Goal: Information Seeking & Learning: Learn about a topic

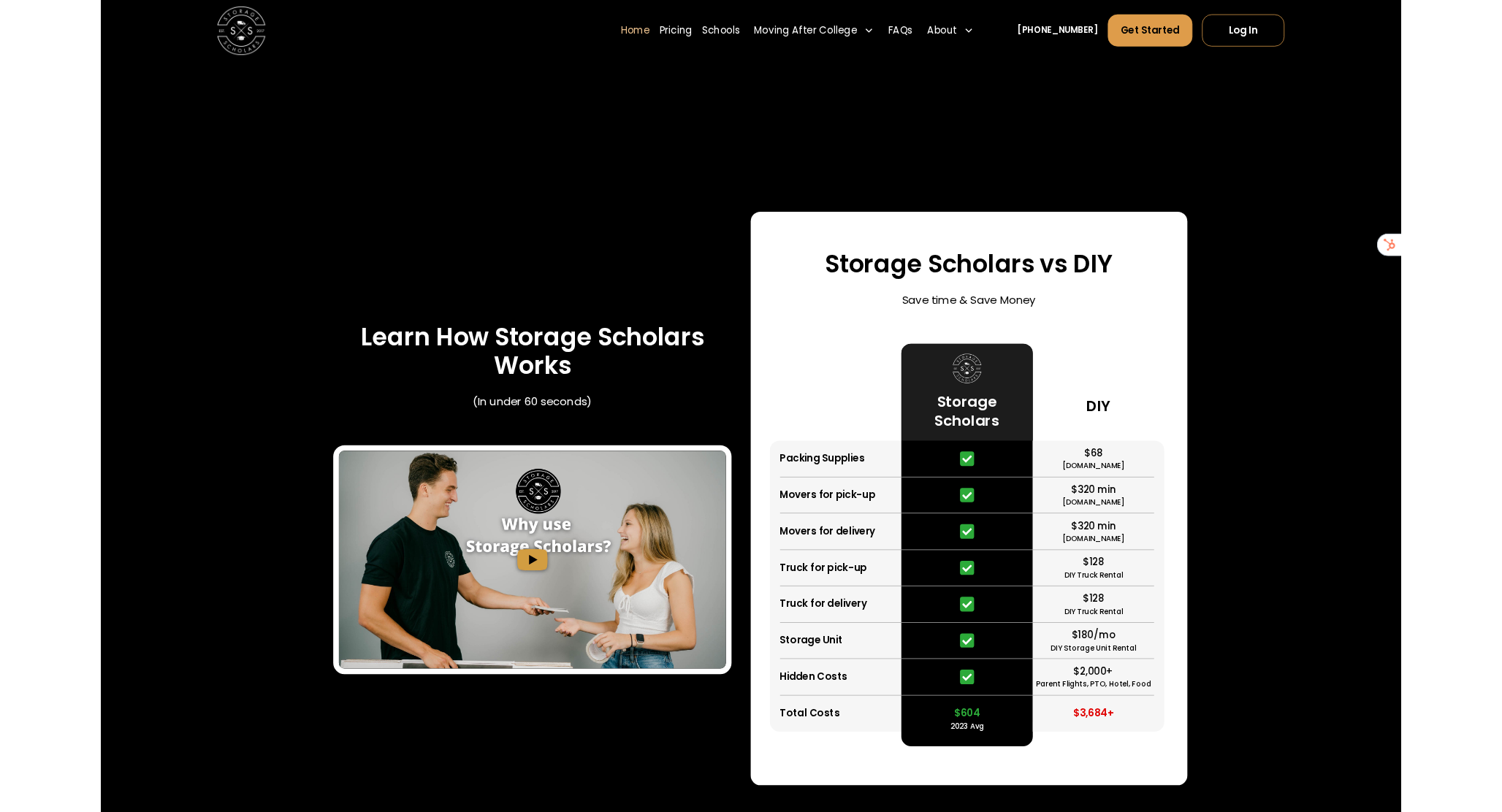
scroll to position [2724, 0]
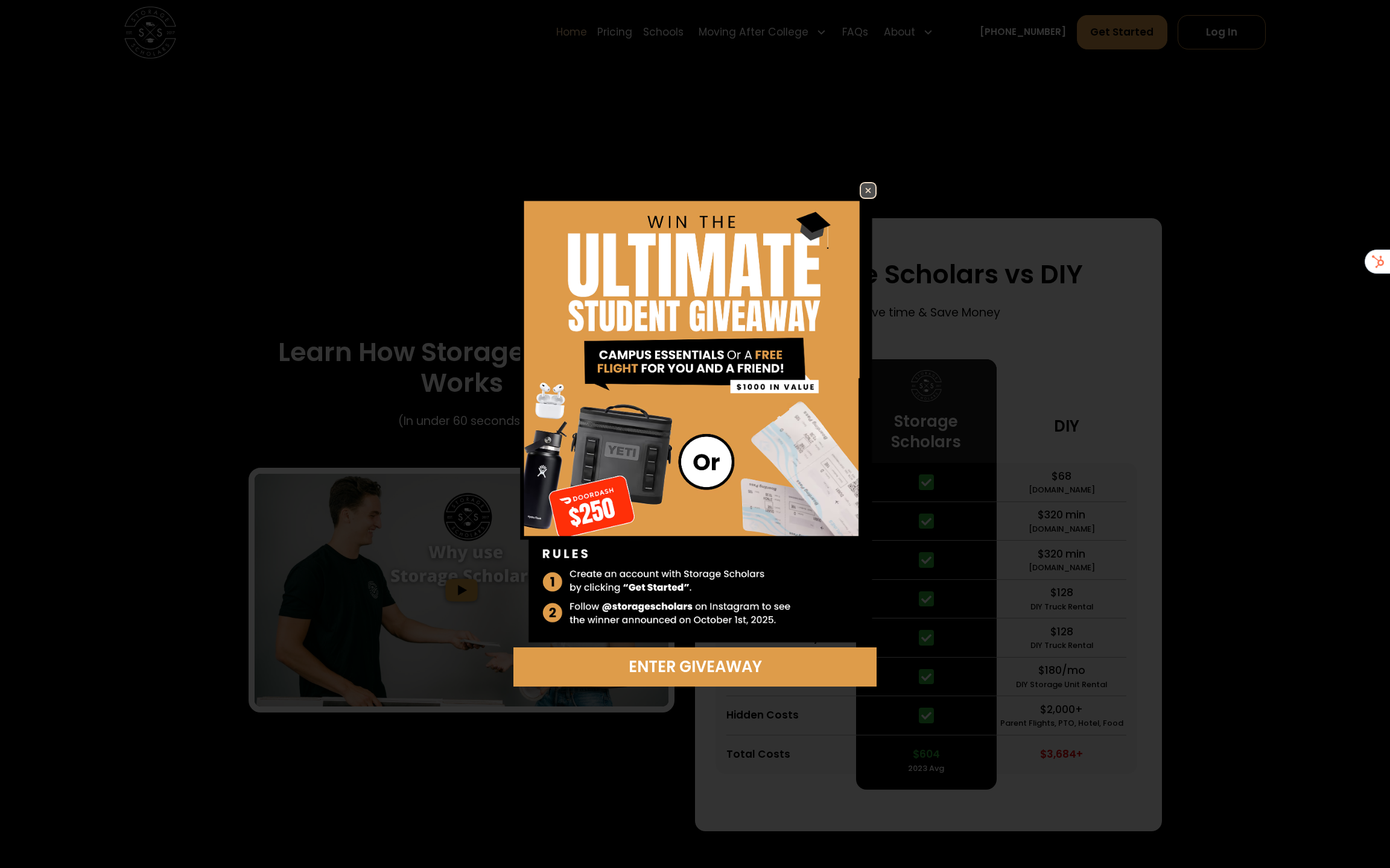
click at [866, 183] on img at bounding box center [868, 190] width 15 height 15
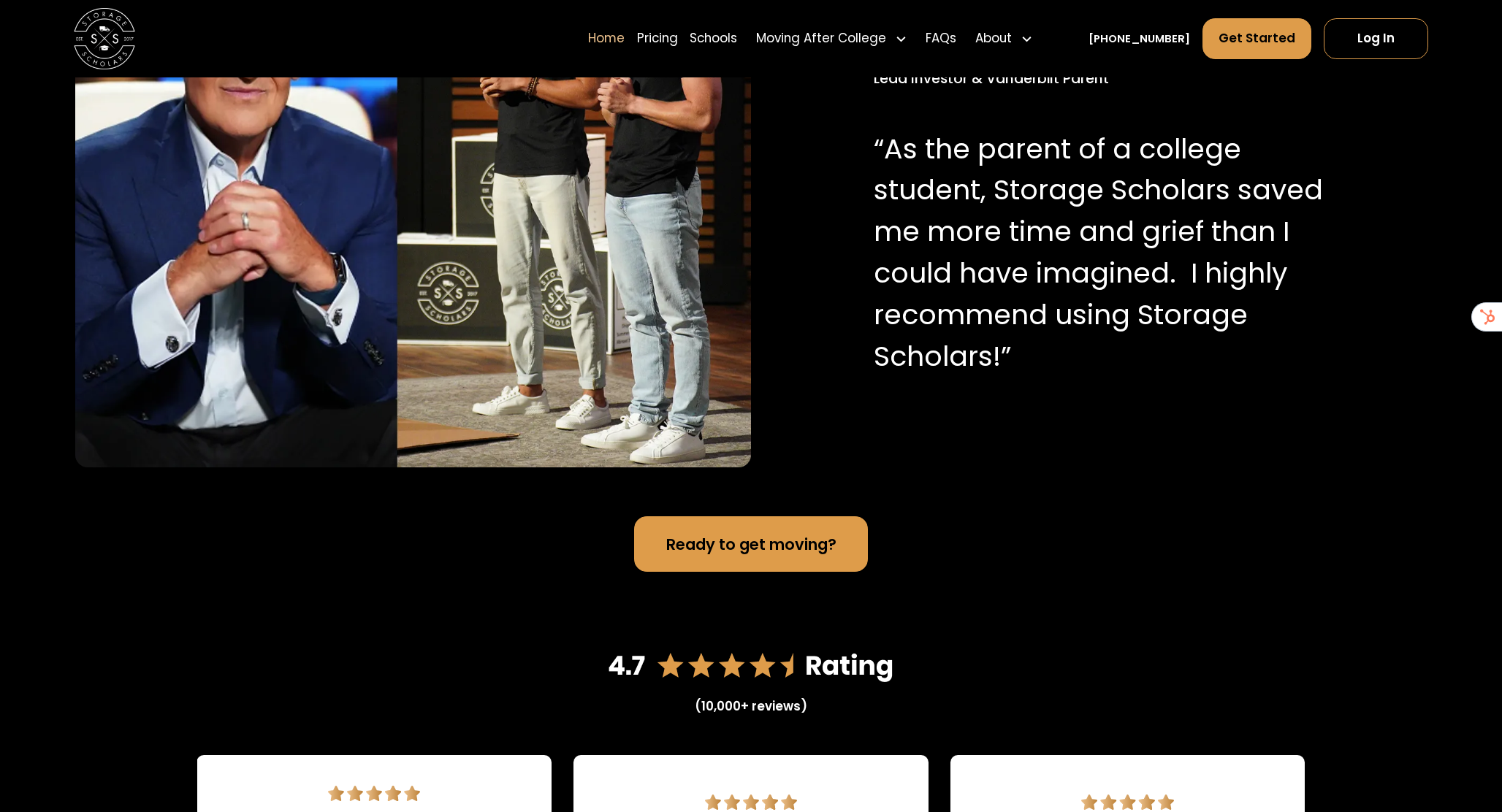
scroll to position [638, 0]
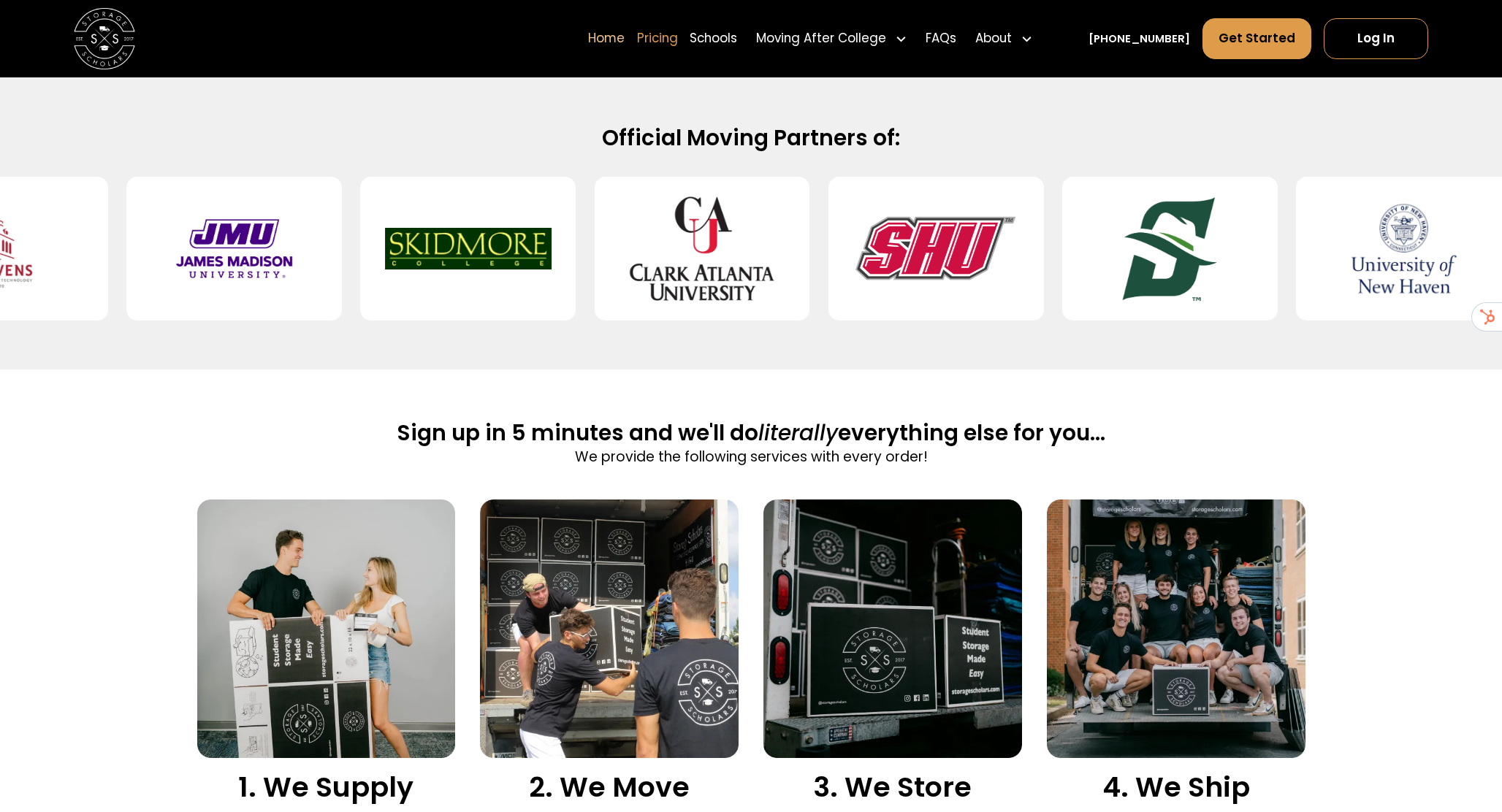
click at [678, 35] on link "Pricing" at bounding box center [657, 38] width 41 height 43
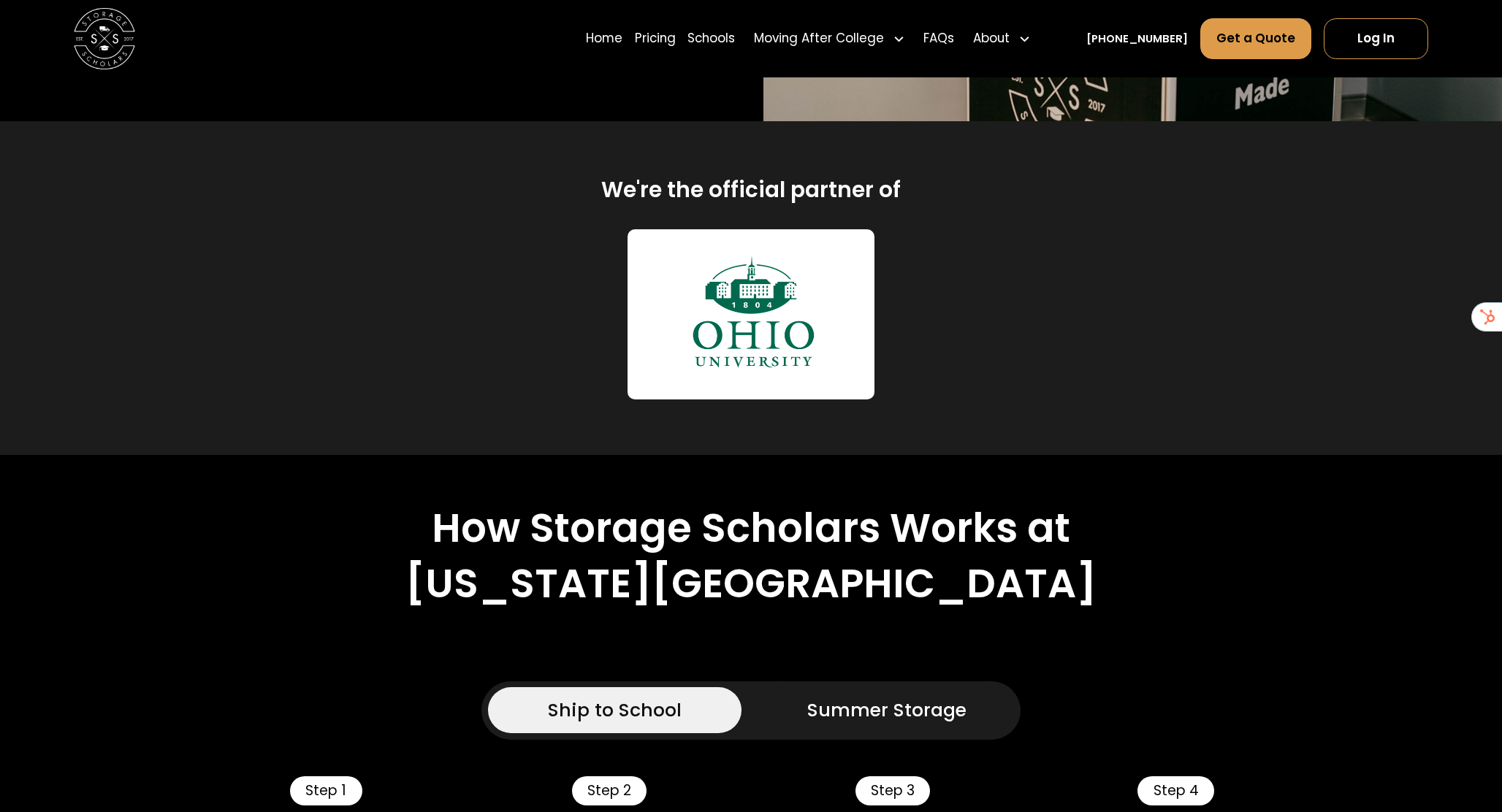
scroll to position [617, 0]
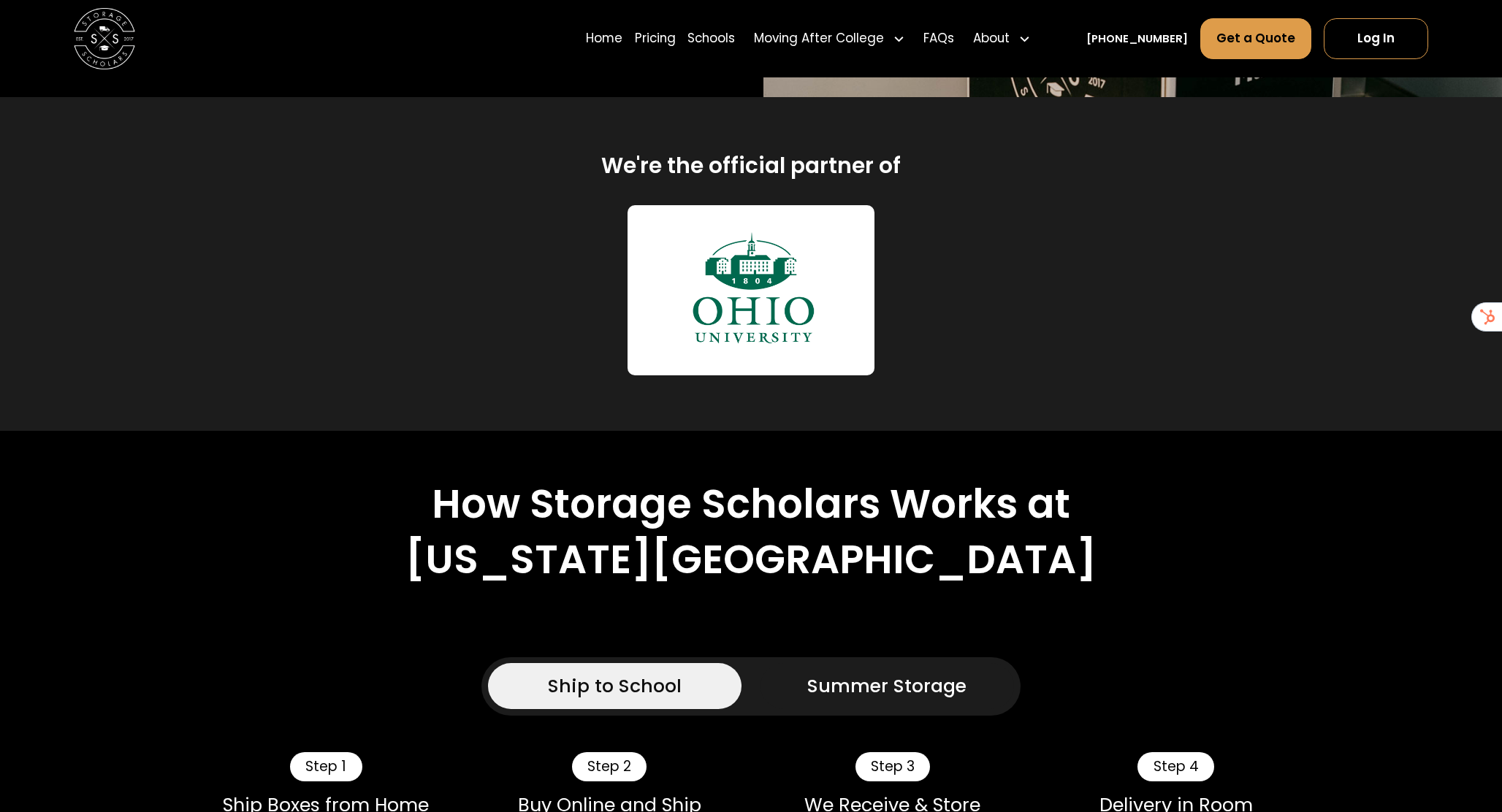
click at [909, 673] on div "Summer Storage" at bounding box center [887, 687] width 159 height 28
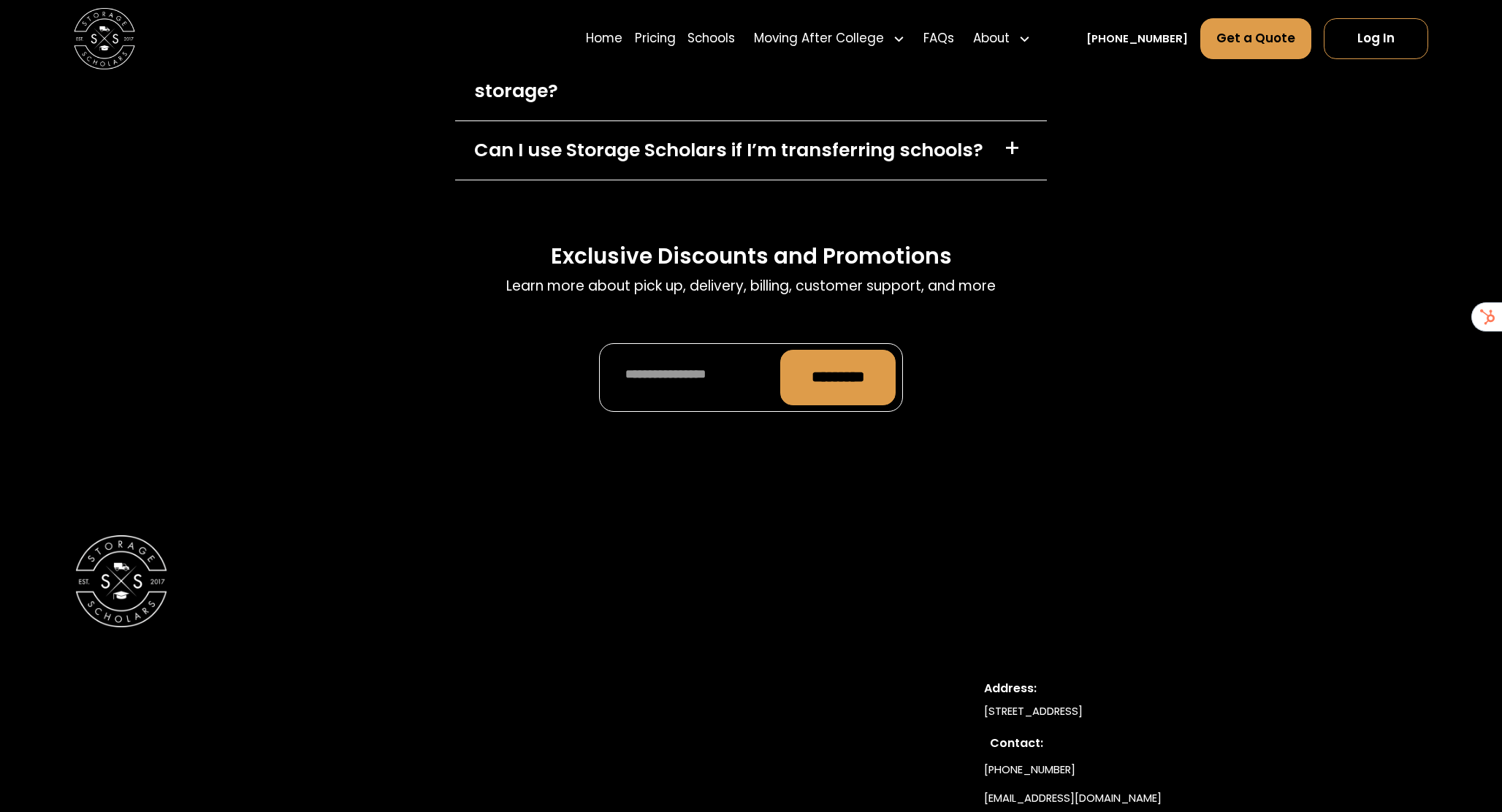
scroll to position [7845, 0]
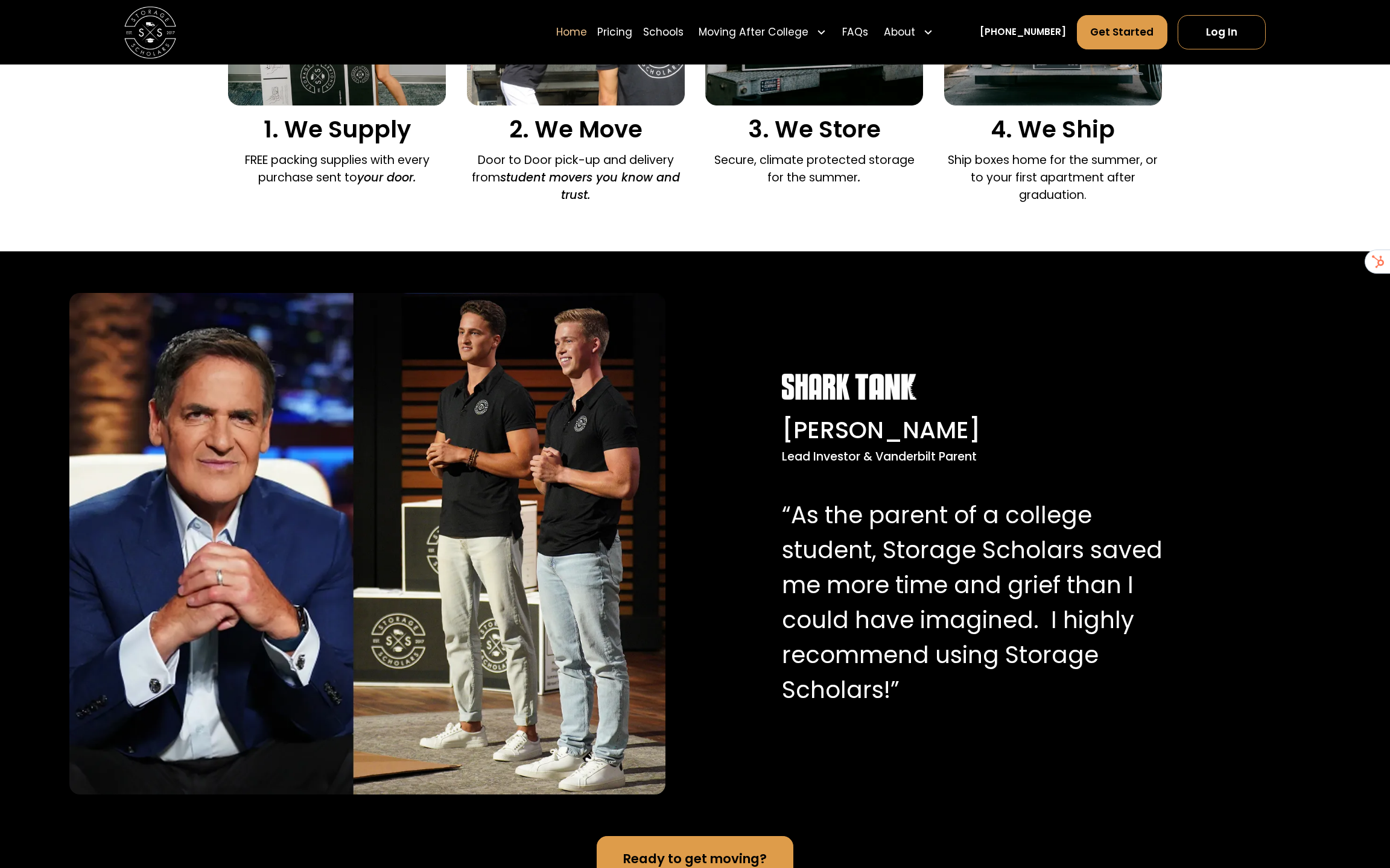
scroll to position [1082, 0]
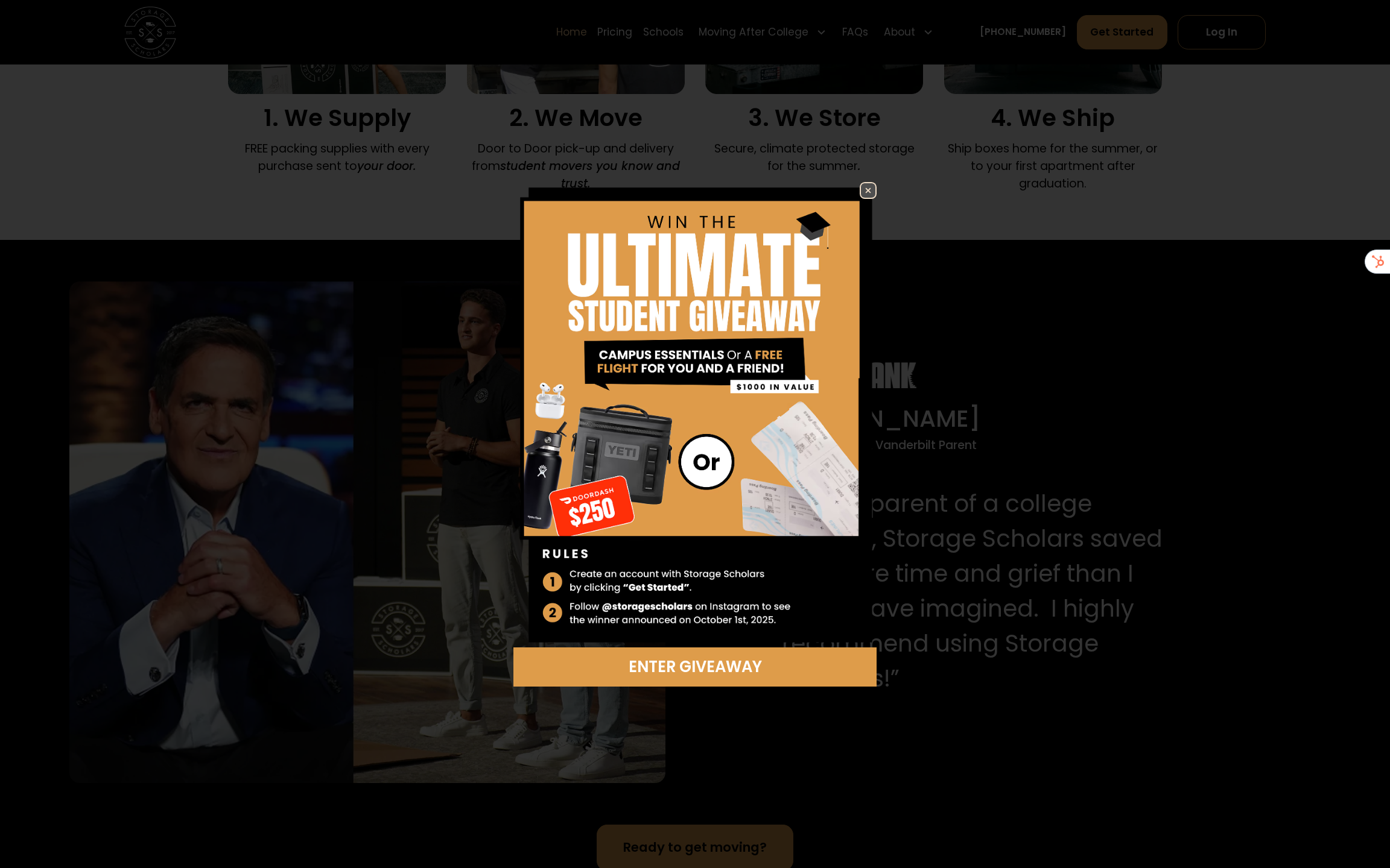
click at [868, 193] on img at bounding box center [868, 190] width 15 height 15
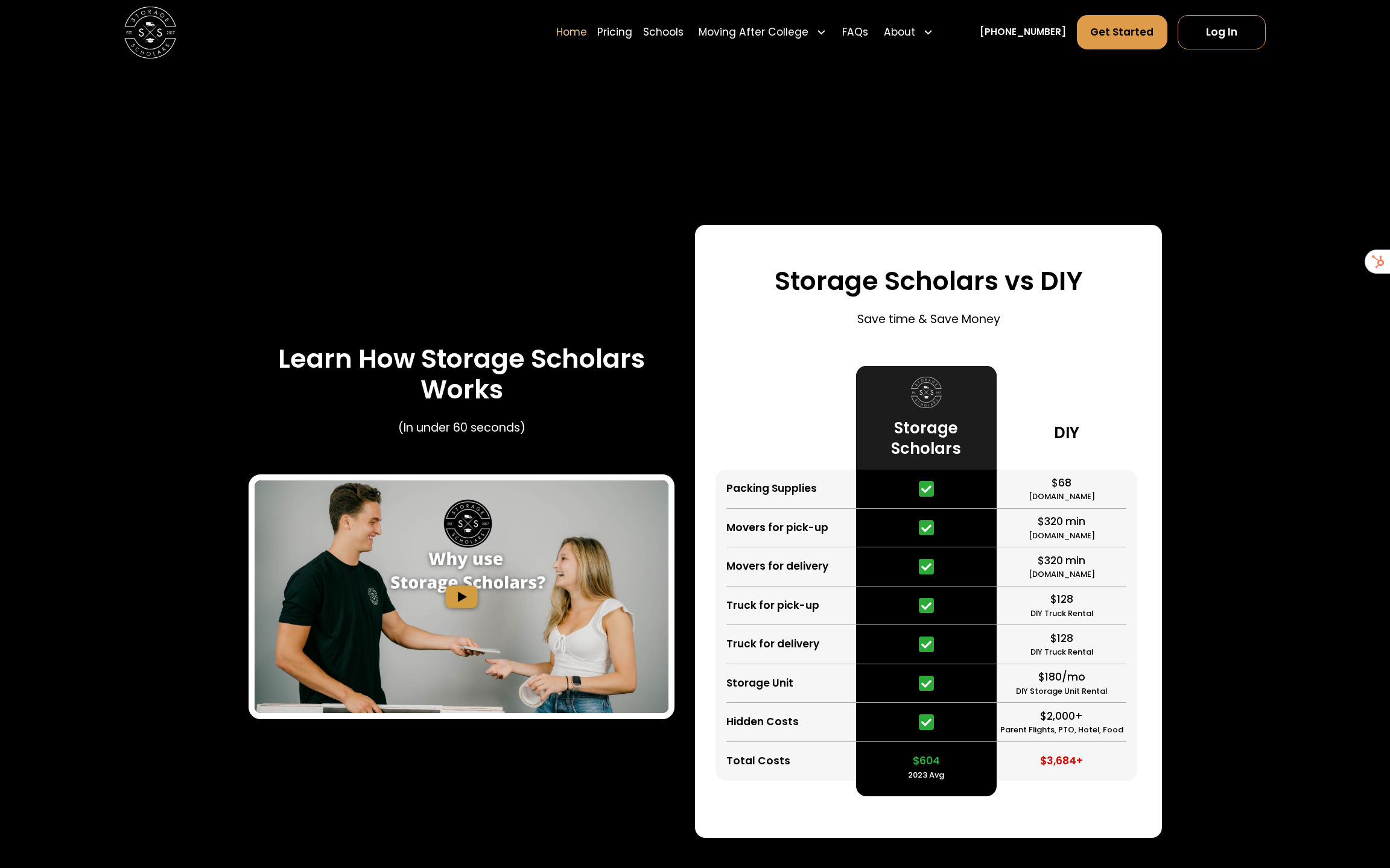
scroll to position [2254, 0]
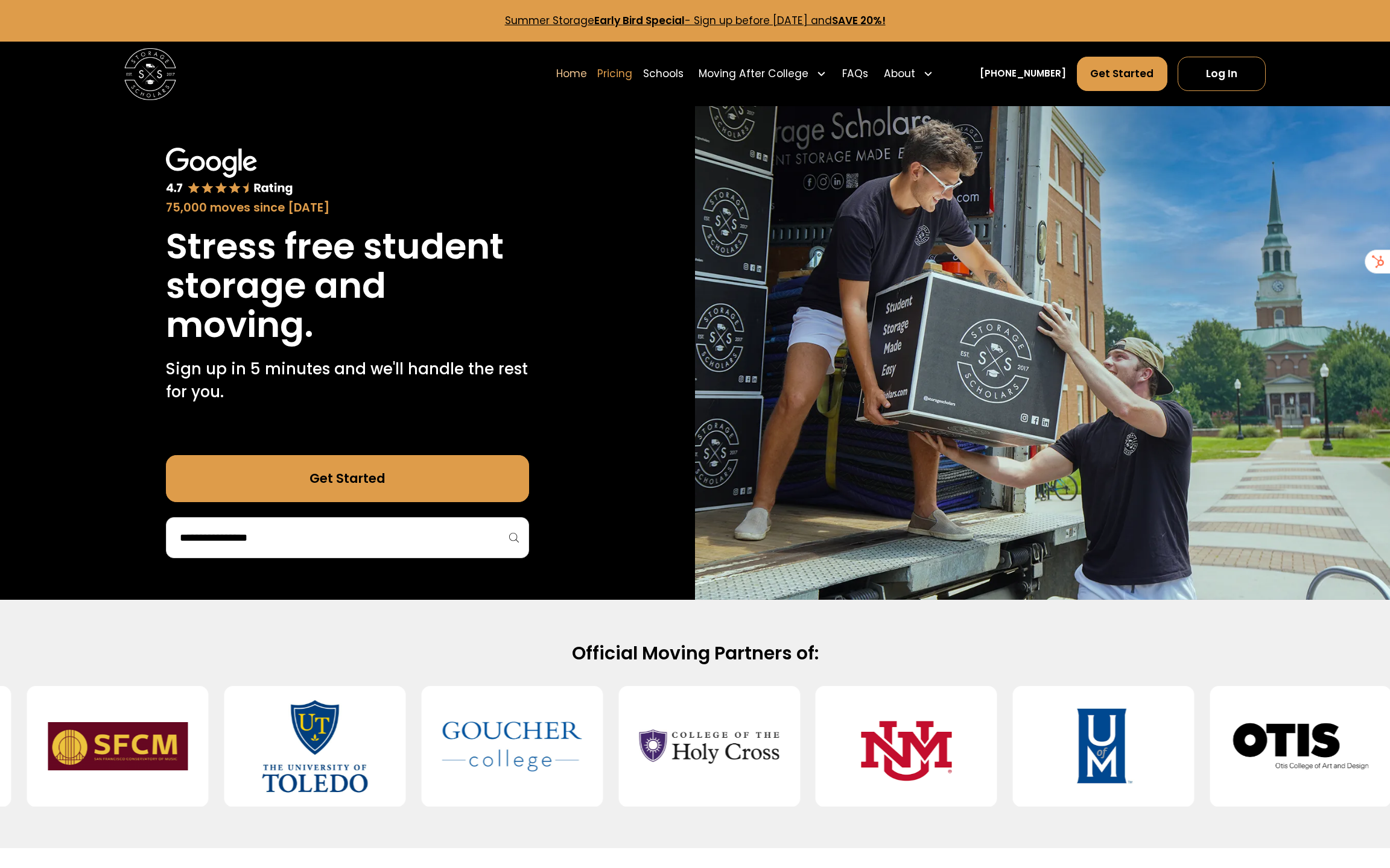
click at [632, 58] on link "Pricing" at bounding box center [614, 73] width 35 height 36
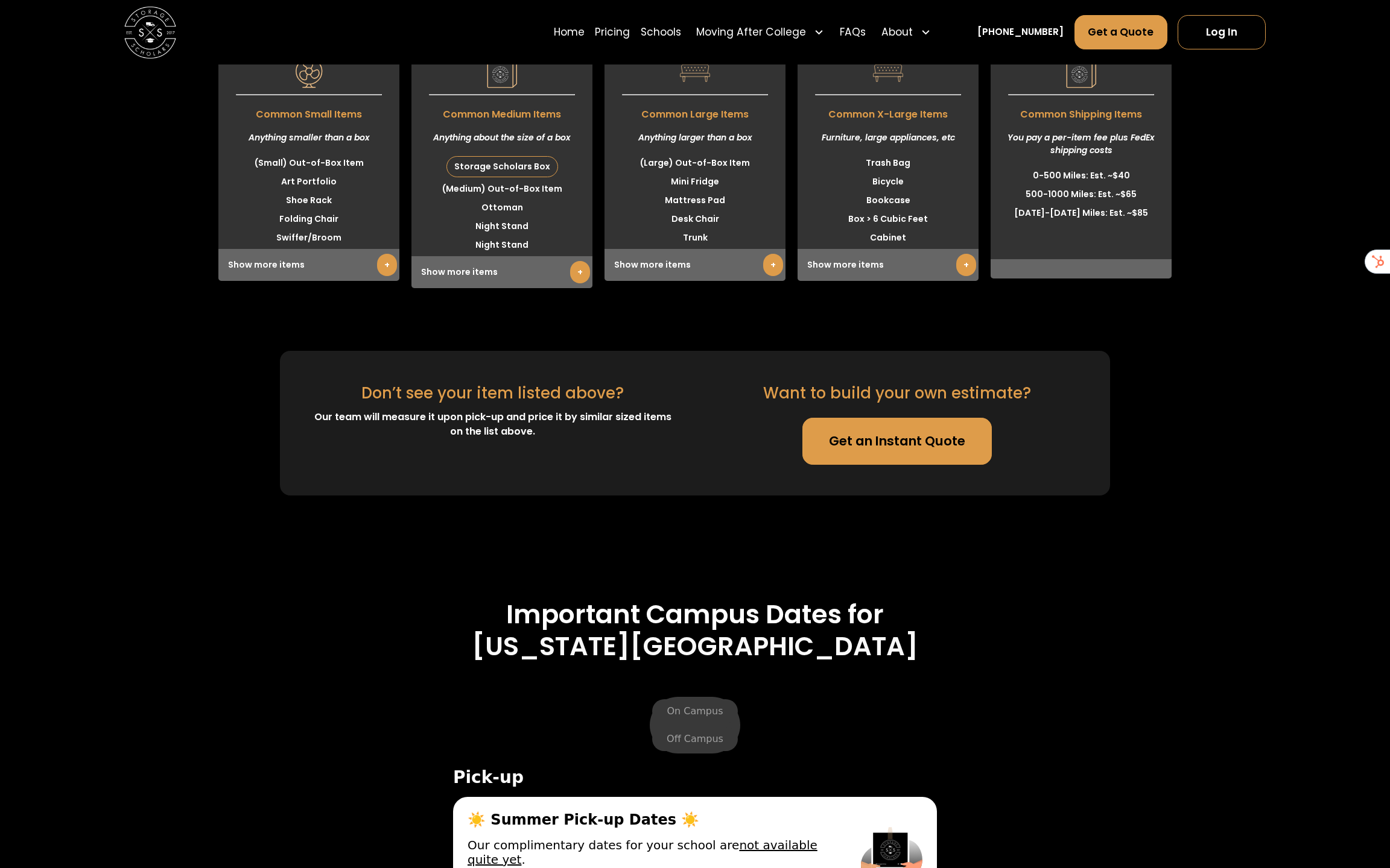
scroll to position [3262, 0]
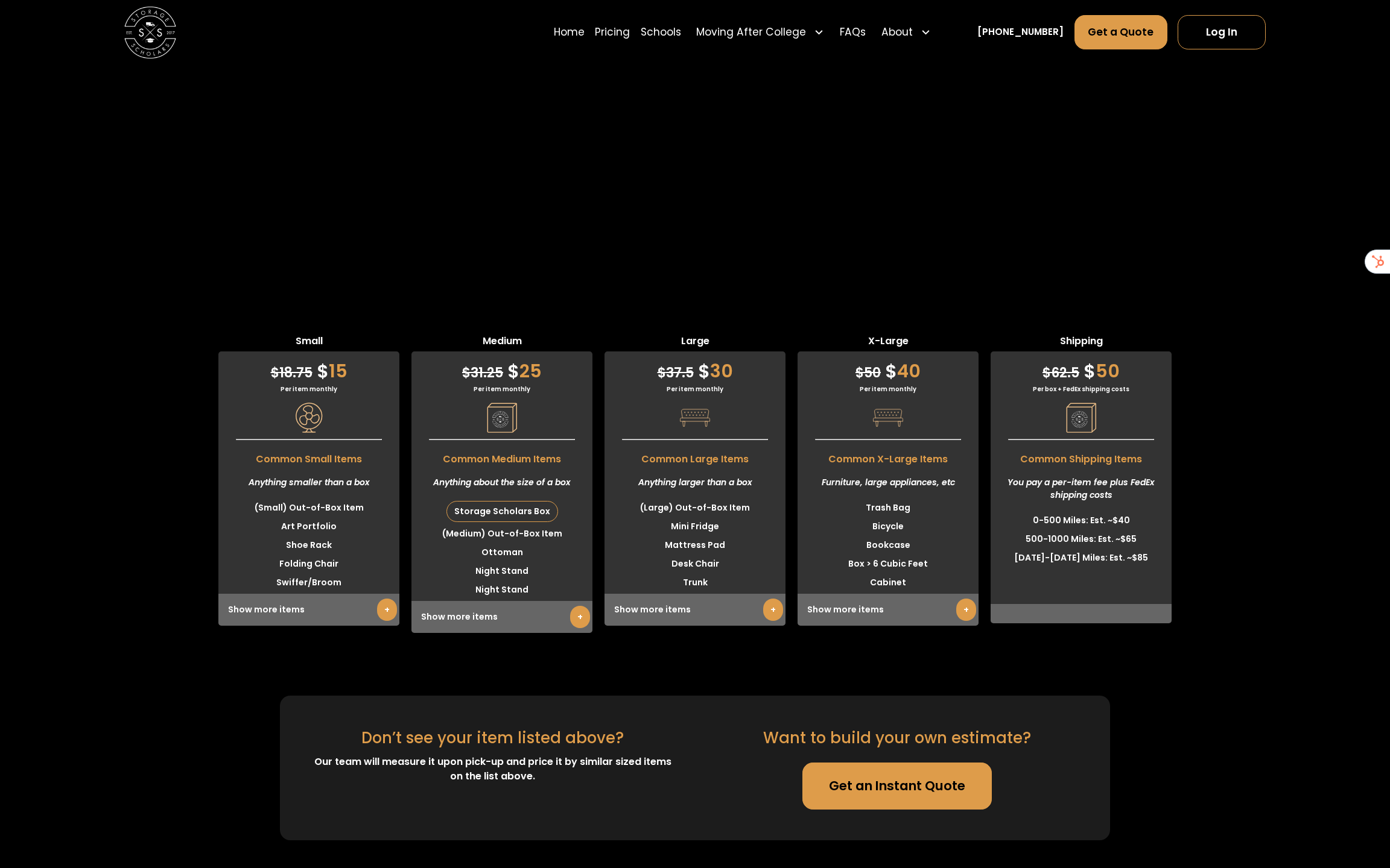
click at [374, 594] on div "Show more items +" at bounding box center [309, 609] width 181 height 32
click at [284, 594] on div "Show more items +" at bounding box center [309, 609] width 181 height 32
click at [382, 599] on link "+" at bounding box center [386, 609] width 20 height 23
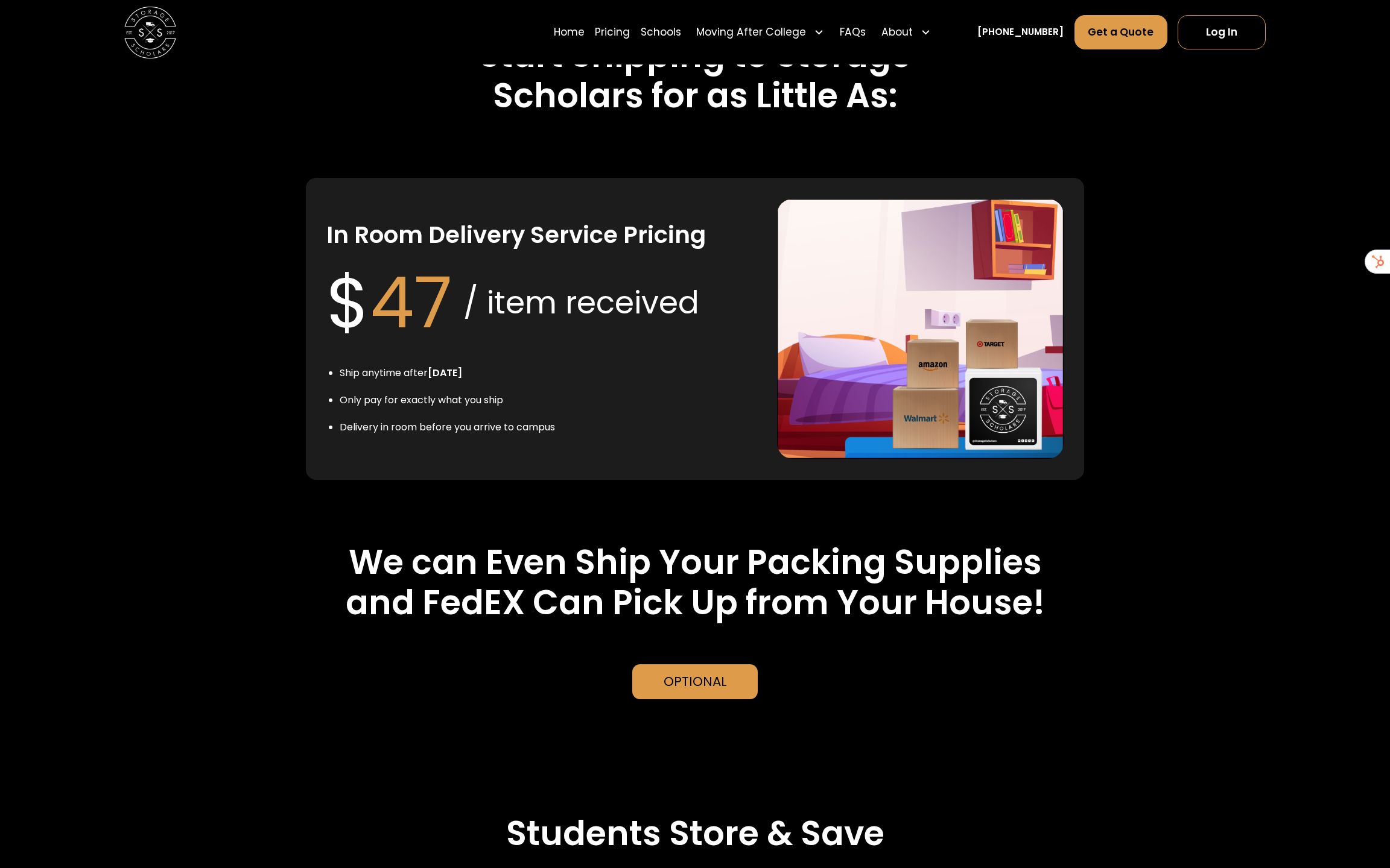
scroll to position [2623, 0]
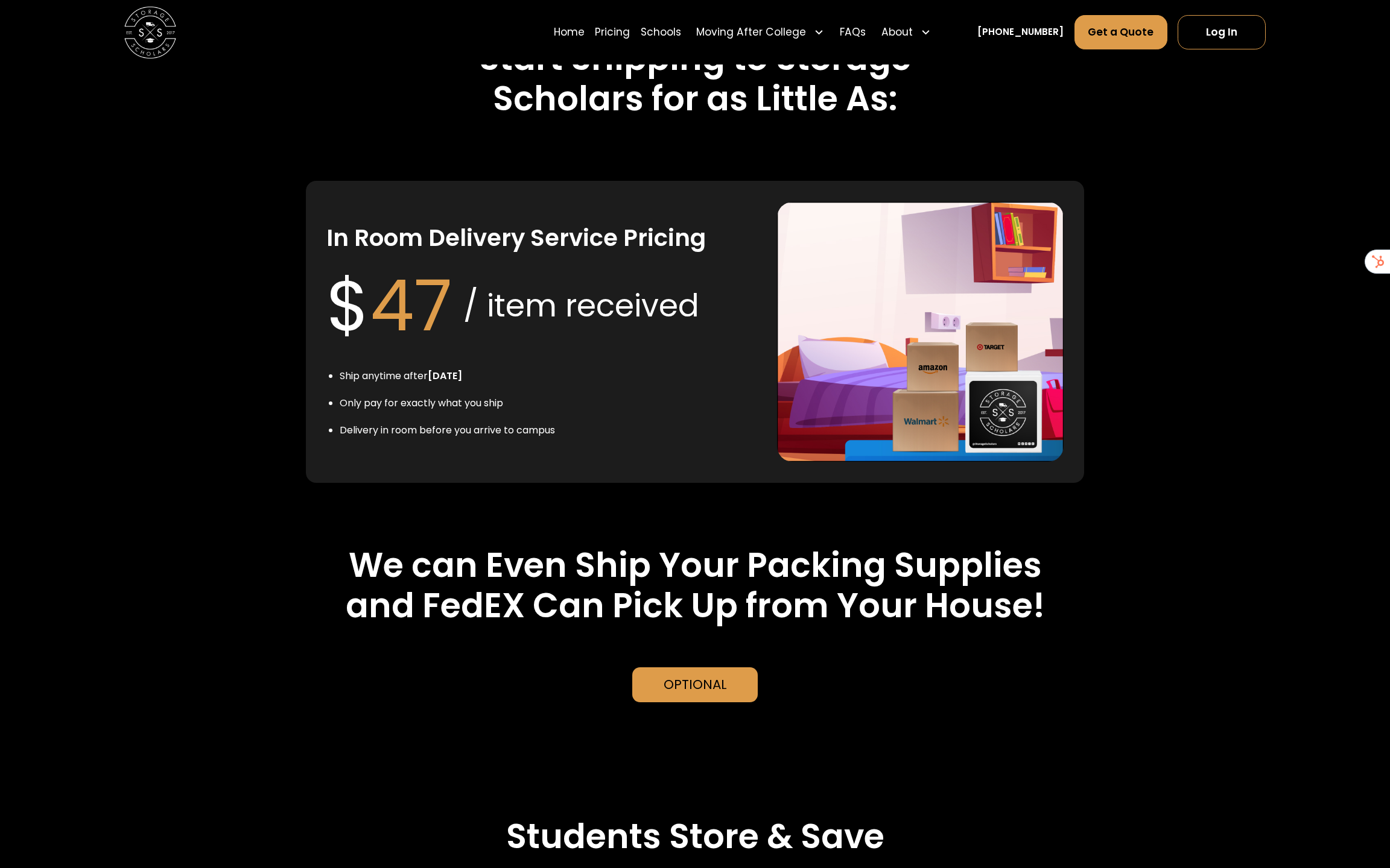
click at [679, 675] on div "Optional" at bounding box center [695, 685] width 63 height 19
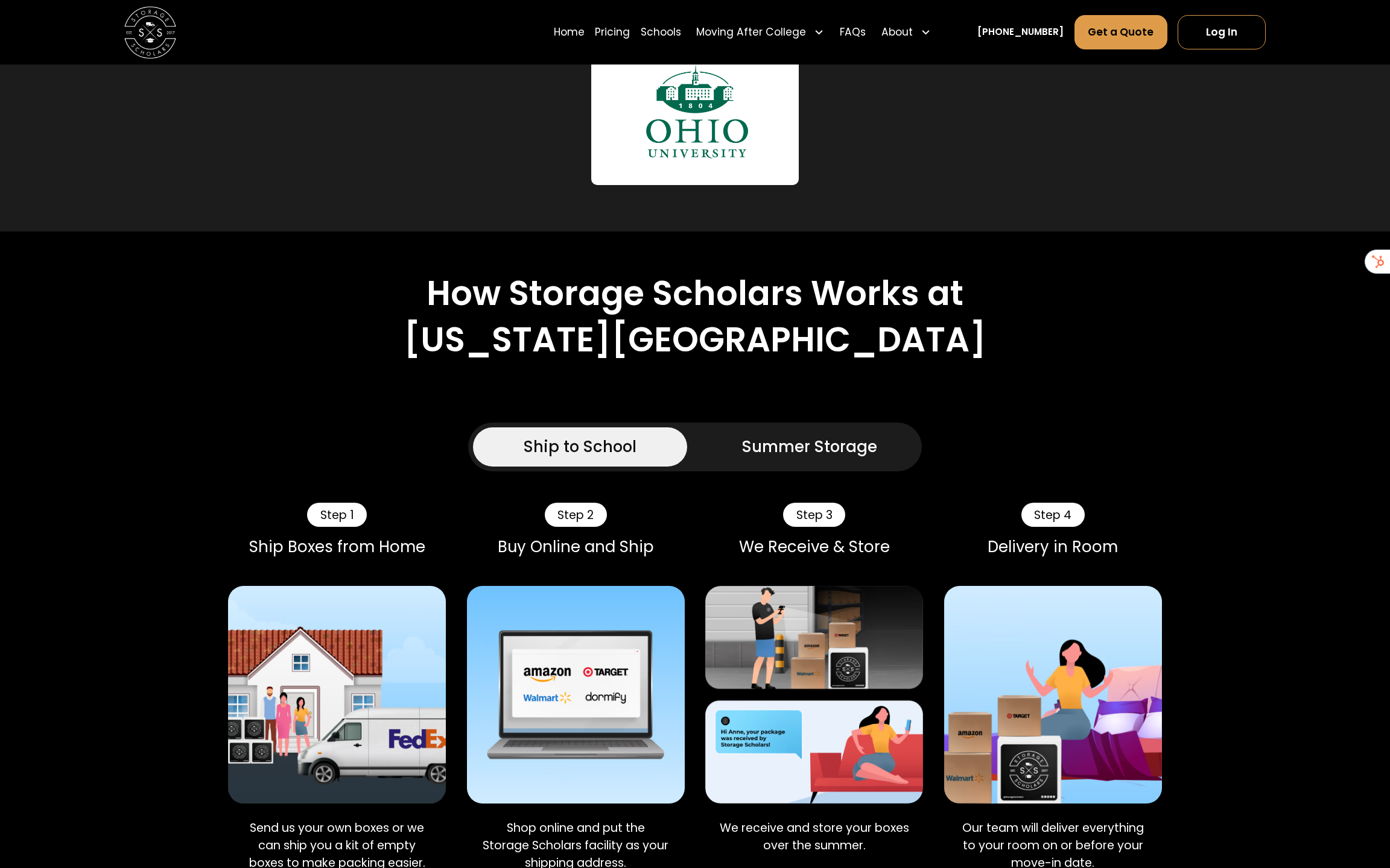
scroll to position [706, 0]
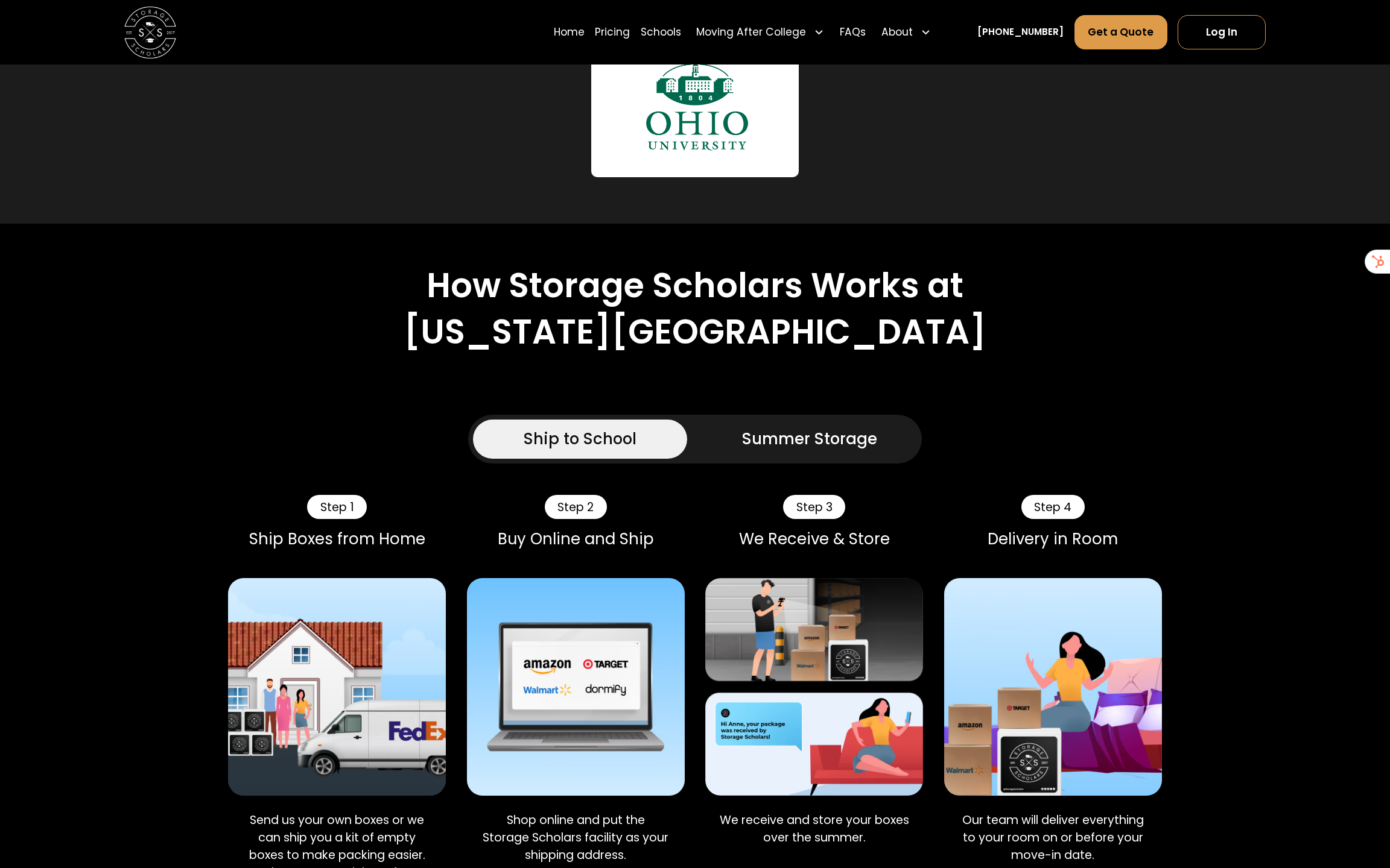
click at [794, 420] on link "Summer Storage" at bounding box center [810, 439] width 214 height 39
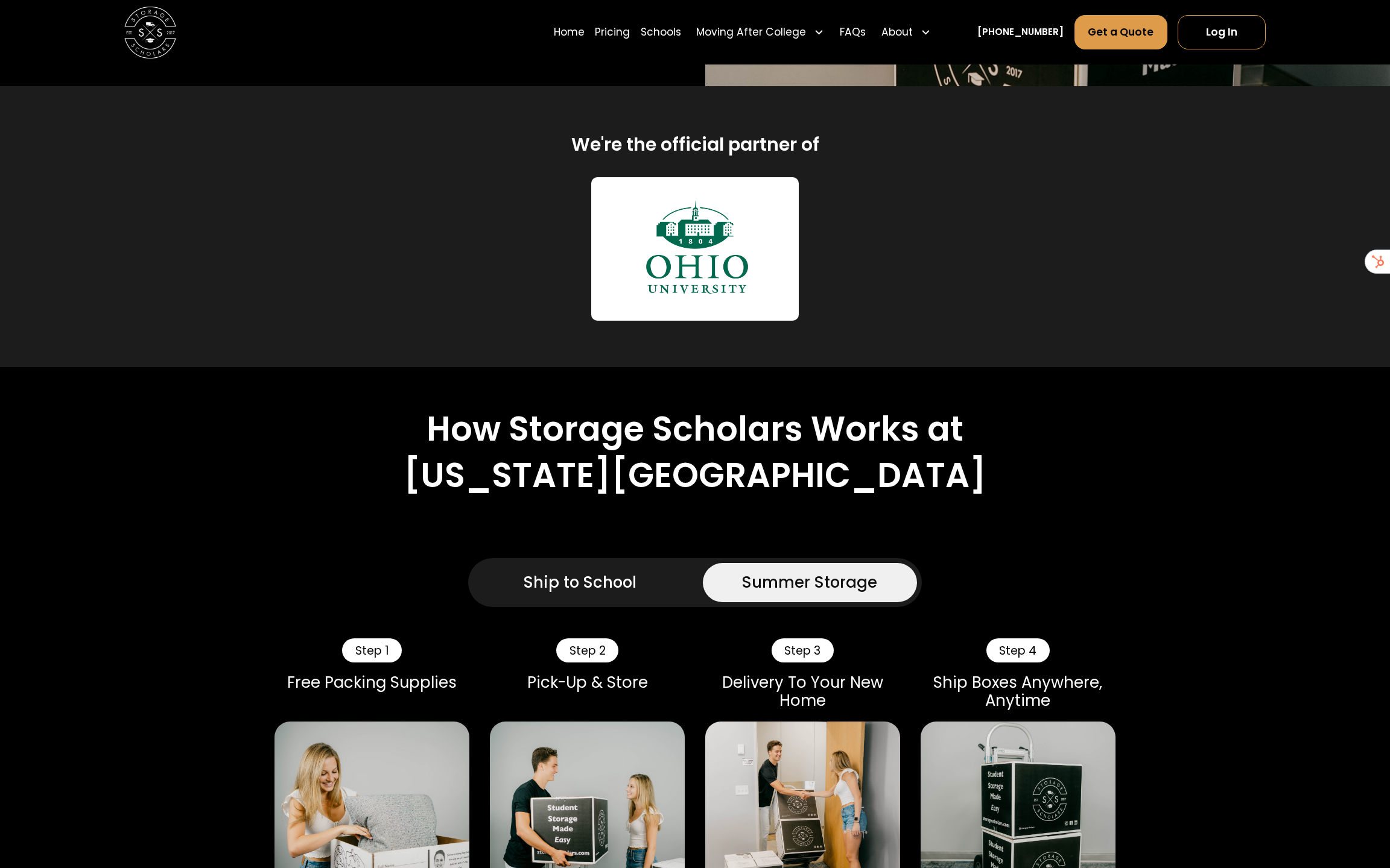
scroll to position [0, 0]
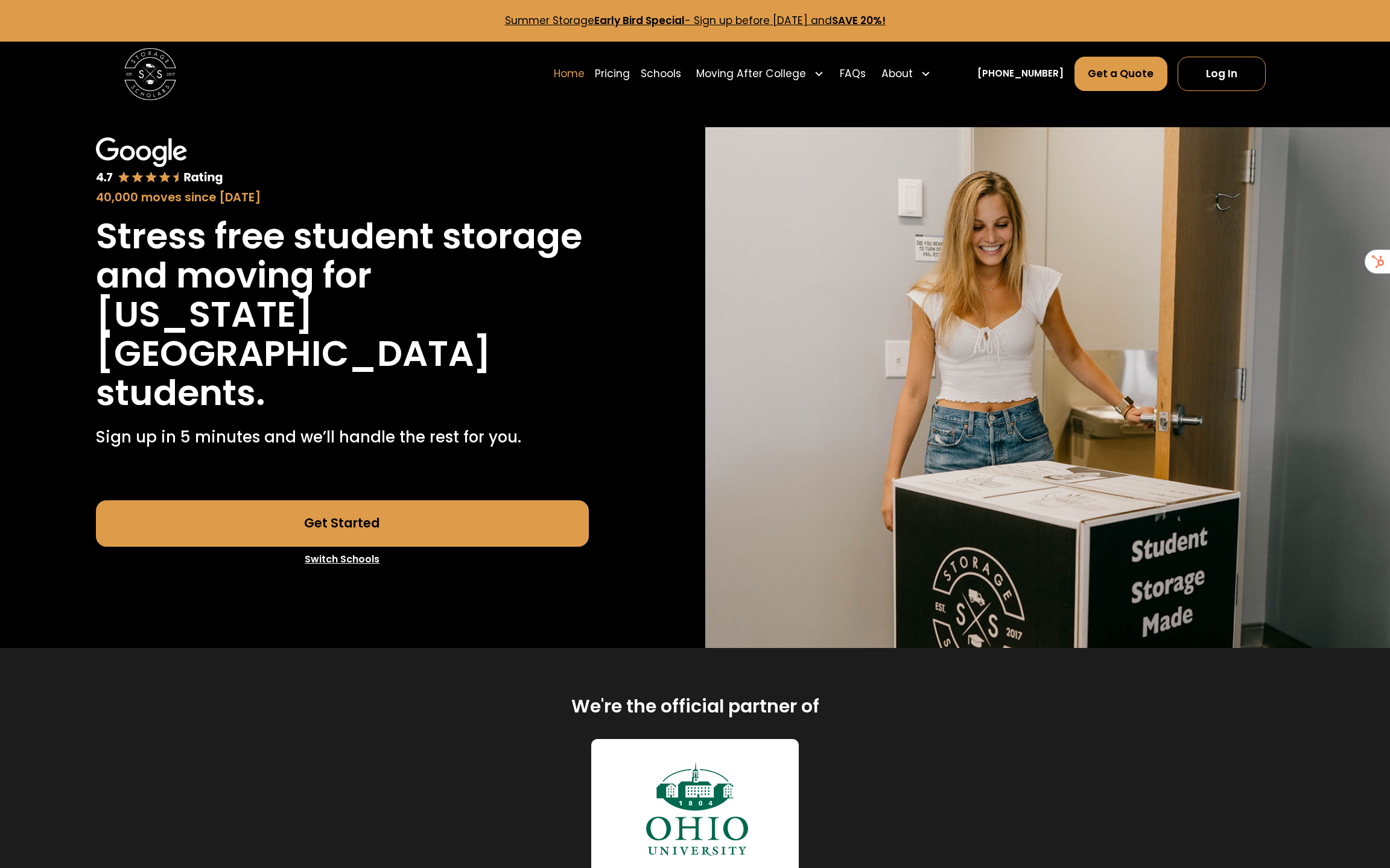
click at [581, 77] on link "Home" at bounding box center [569, 73] width 31 height 36
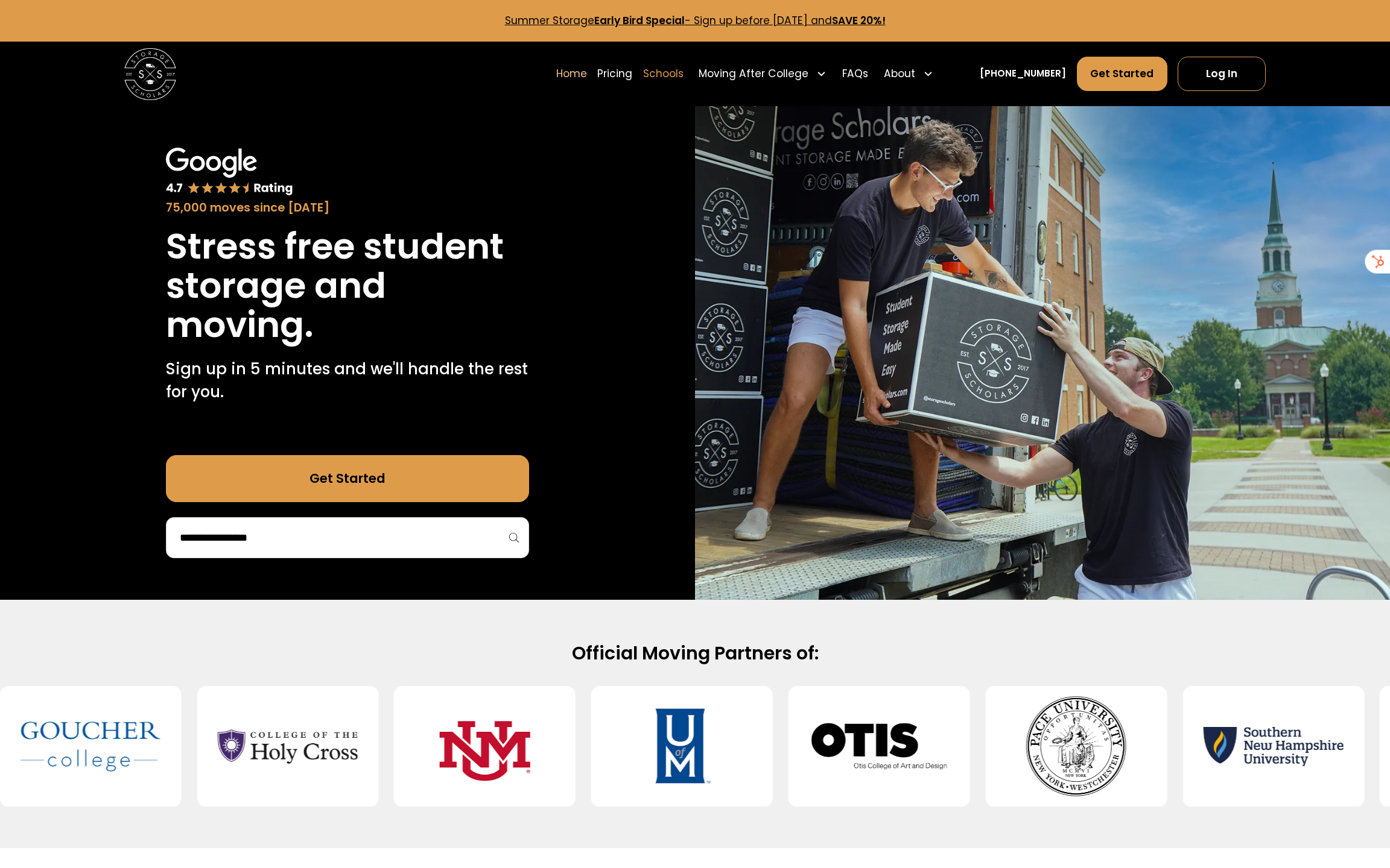
click at [683, 68] on link "Schools" at bounding box center [663, 73] width 40 height 36
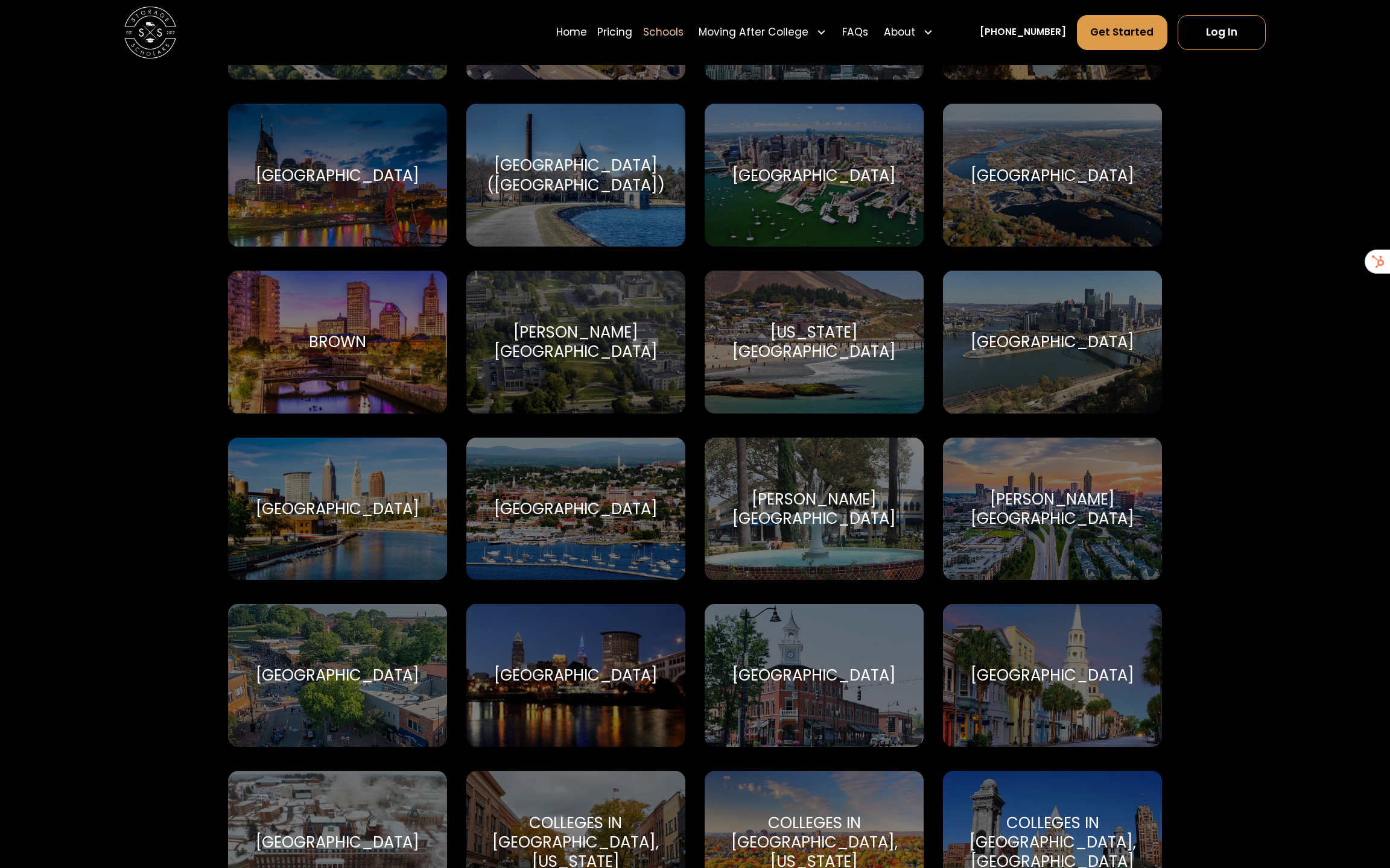
scroll to position [889, 0]
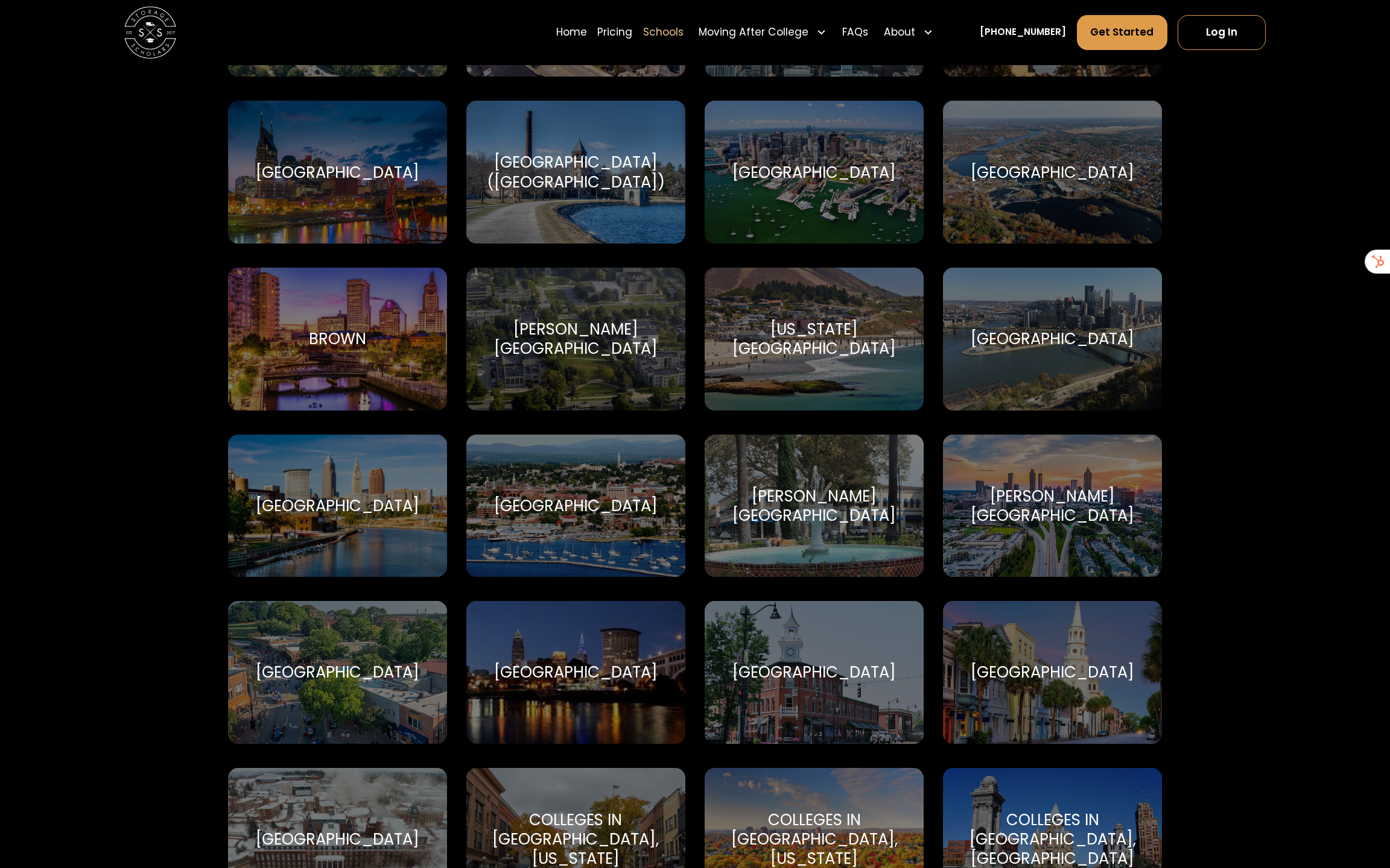
click at [327, 673] on div "[GEOGRAPHIC_DATA]" at bounding box center [337, 672] width 164 height 19
click at [358, 680] on div "[GEOGRAPHIC_DATA]" at bounding box center [337, 672] width 164 height 19
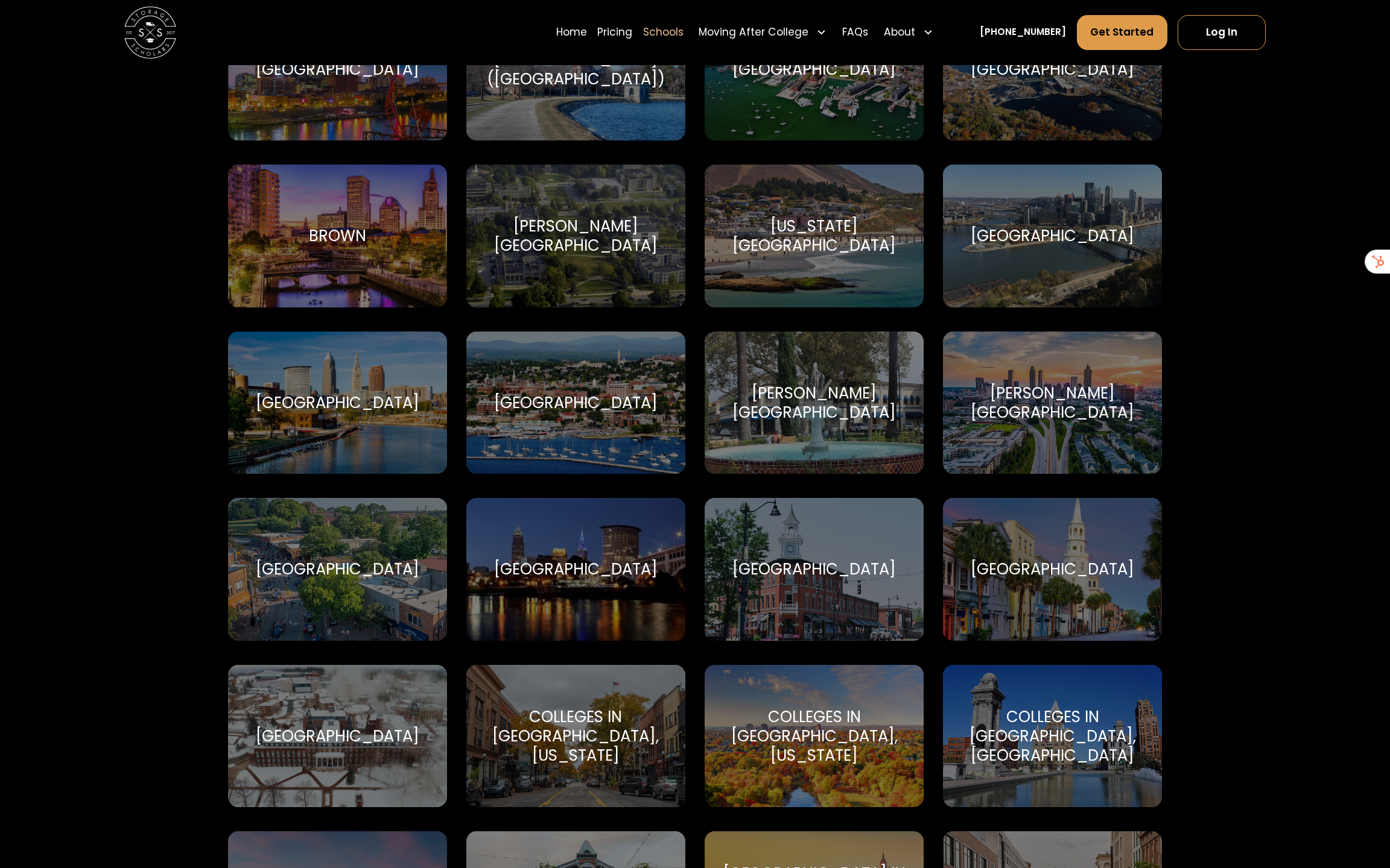
scroll to position [1183, 0]
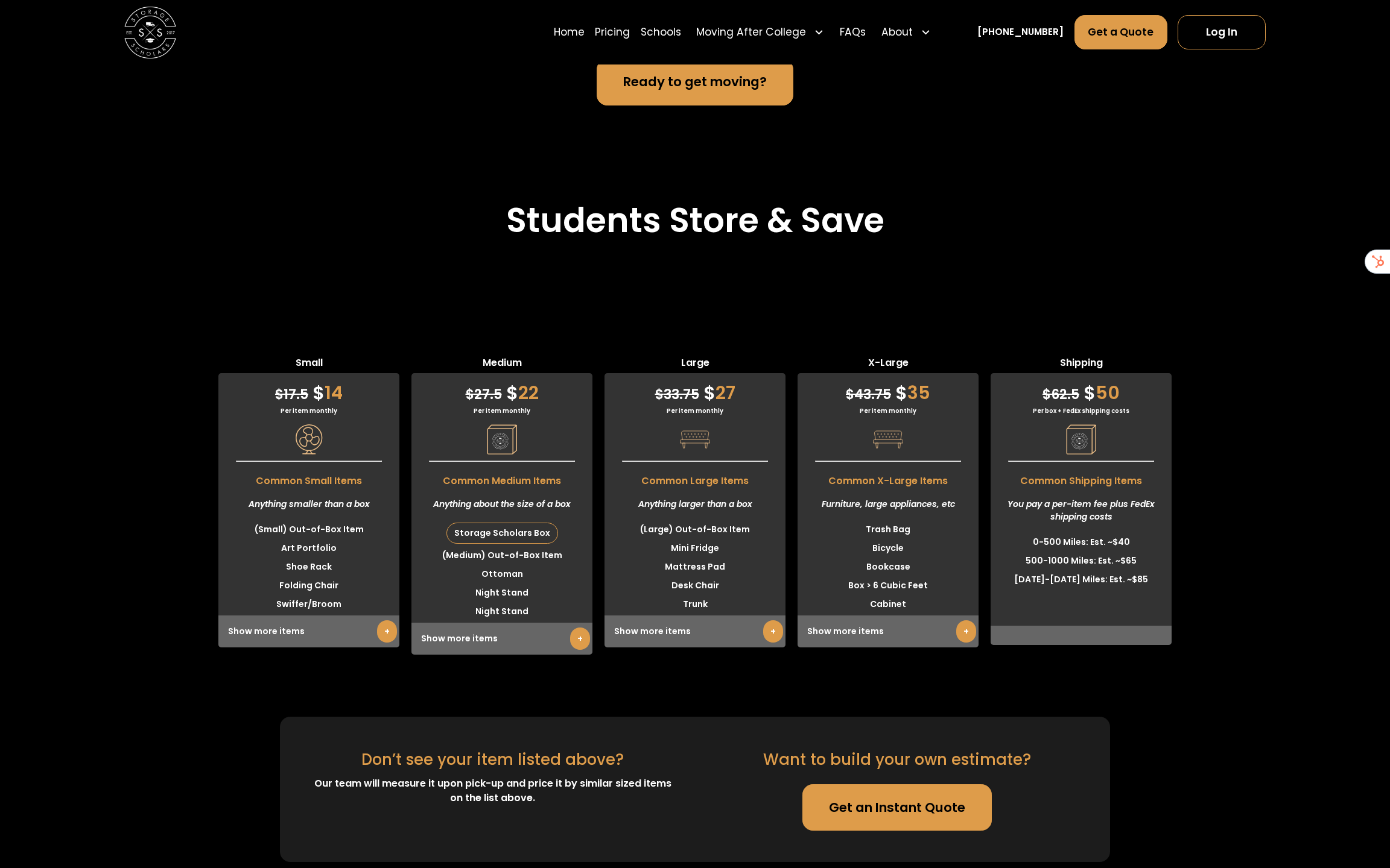
scroll to position [3073, 0]
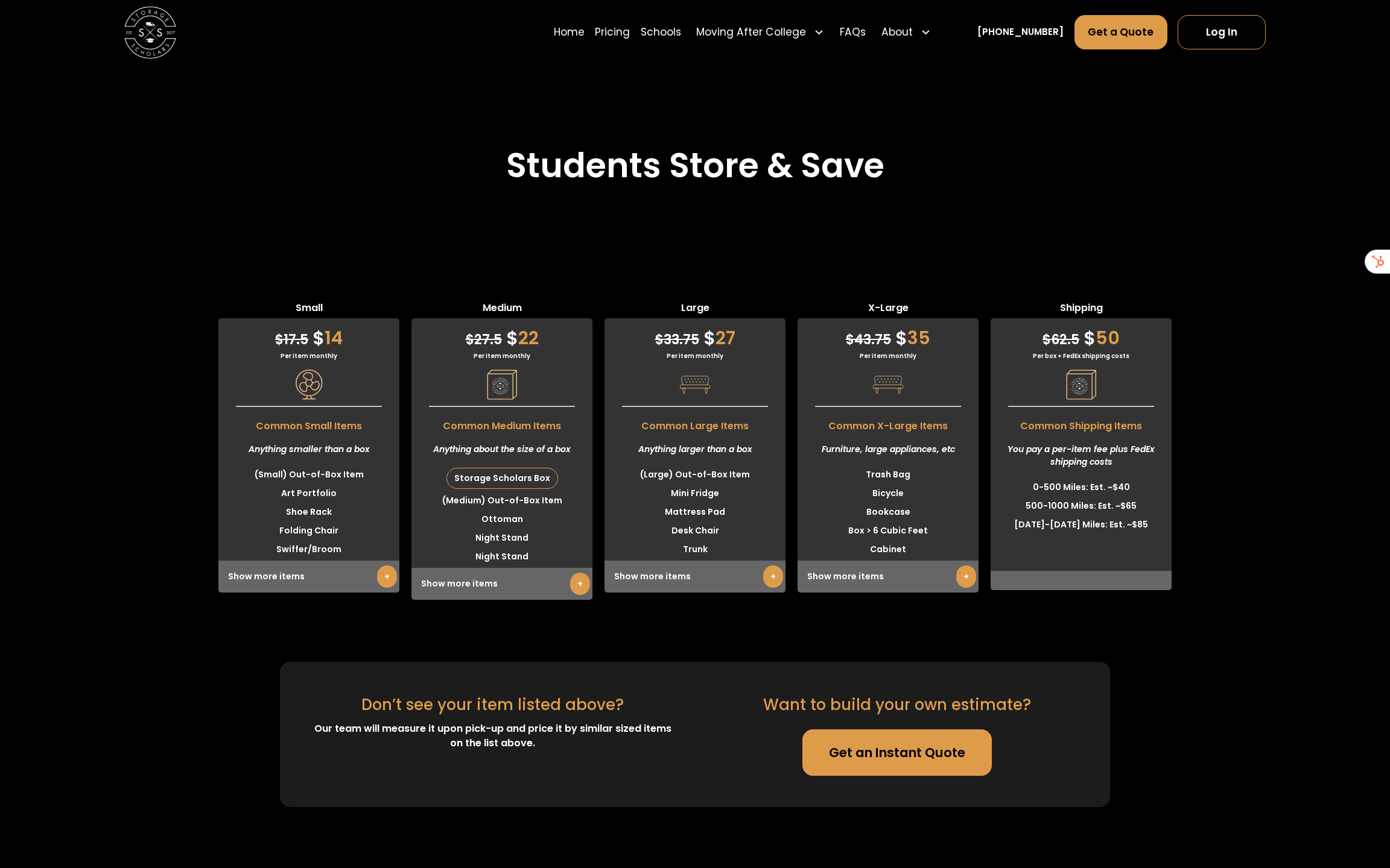
click at [385, 572] on link "+" at bounding box center [386, 577] width 20 height 23
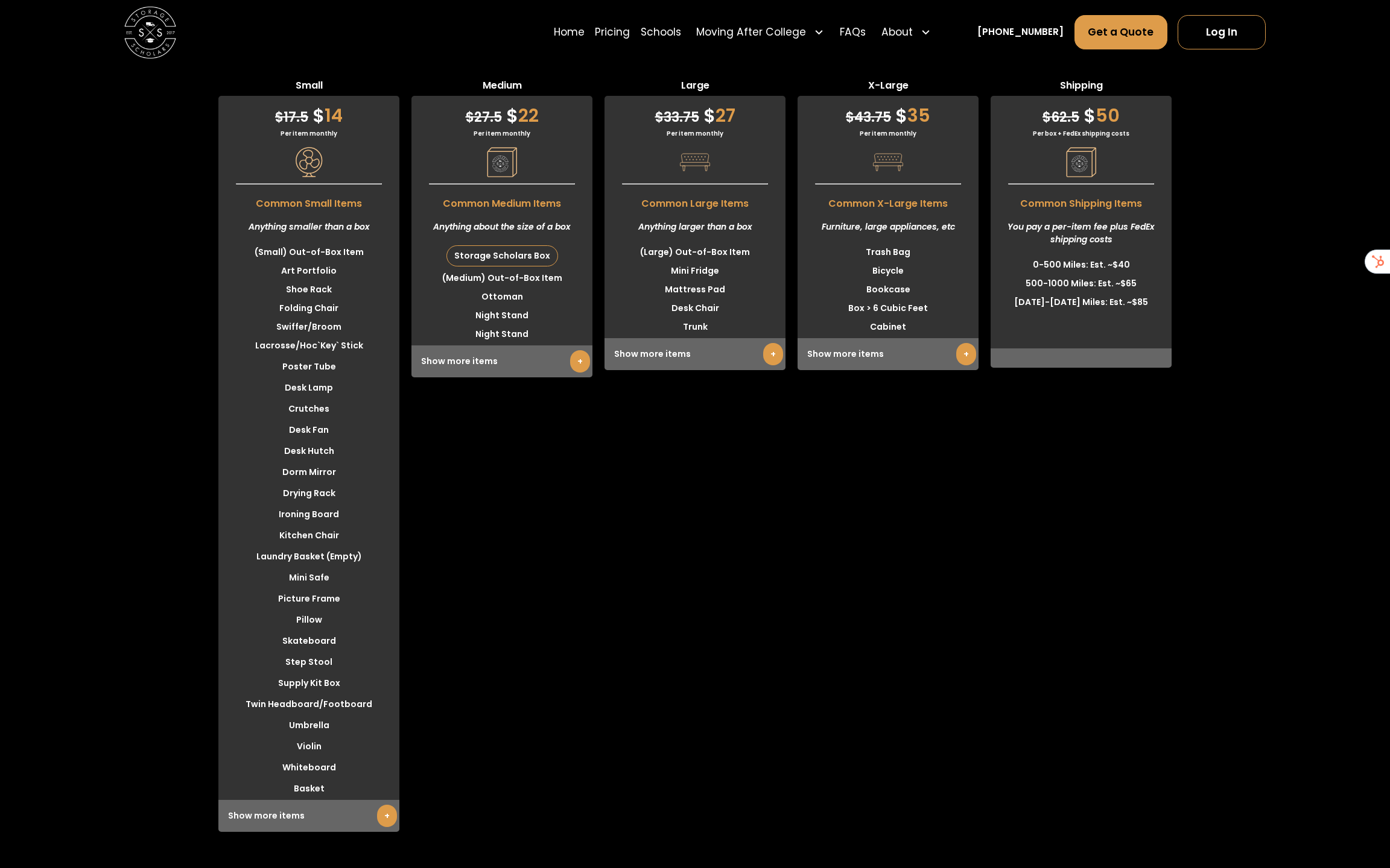
scroll to position [3296, 0]
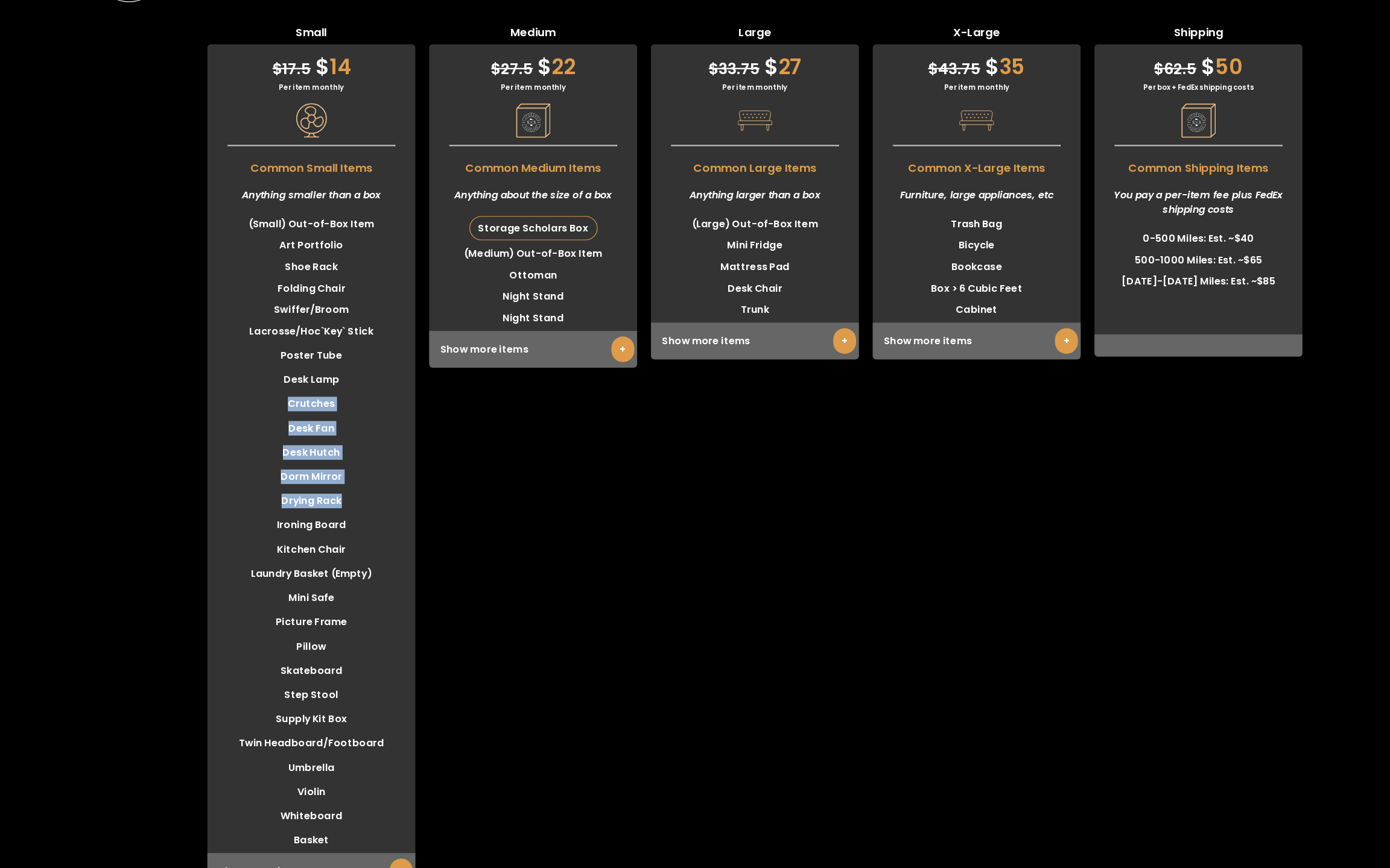
drag, startPoint x: 349, startPoint y: 389, endPoint x: 379, endPoint y: 493, distance: 108.2
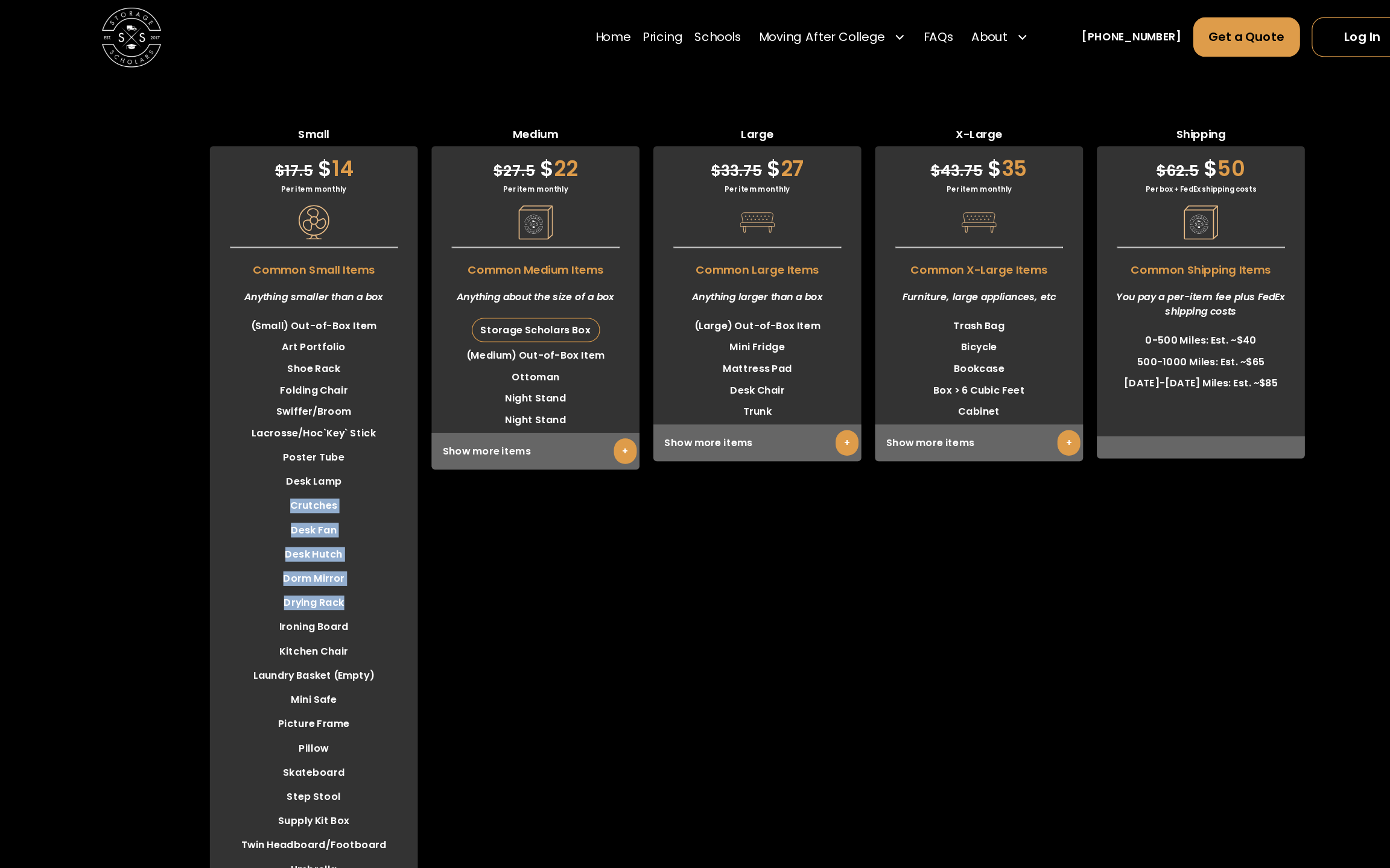
scroll to position [3192, 0]
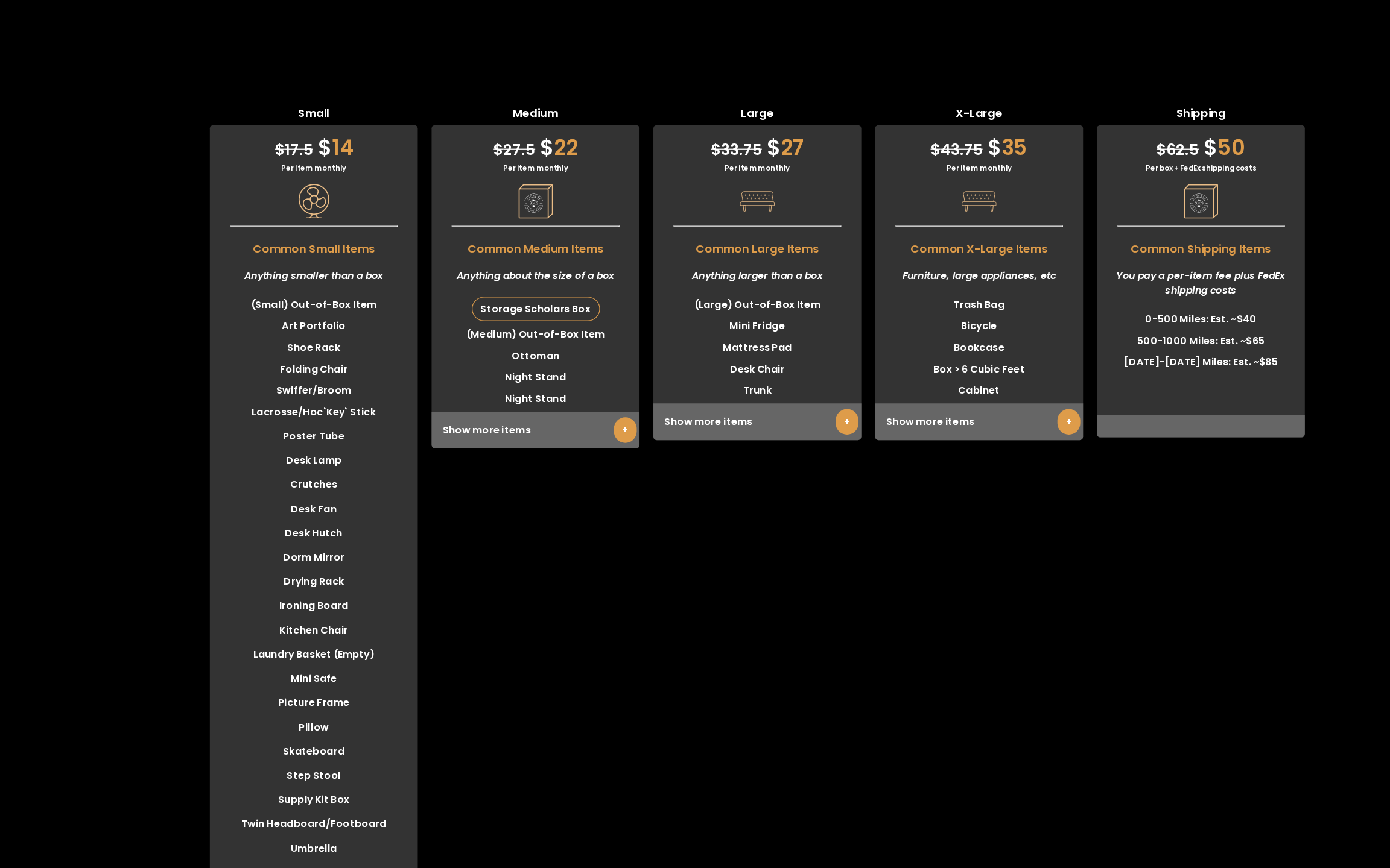
click at [547, 461] on div "Show more items +" at bounding box center [501, 465] width 181 height 32
click at [565, 461] on div "Show more items +" at bounding box center [501, 465] width 181 height 32
click at [573, 465] on link "+" at bounding box center [580, 465] width 20 height 23
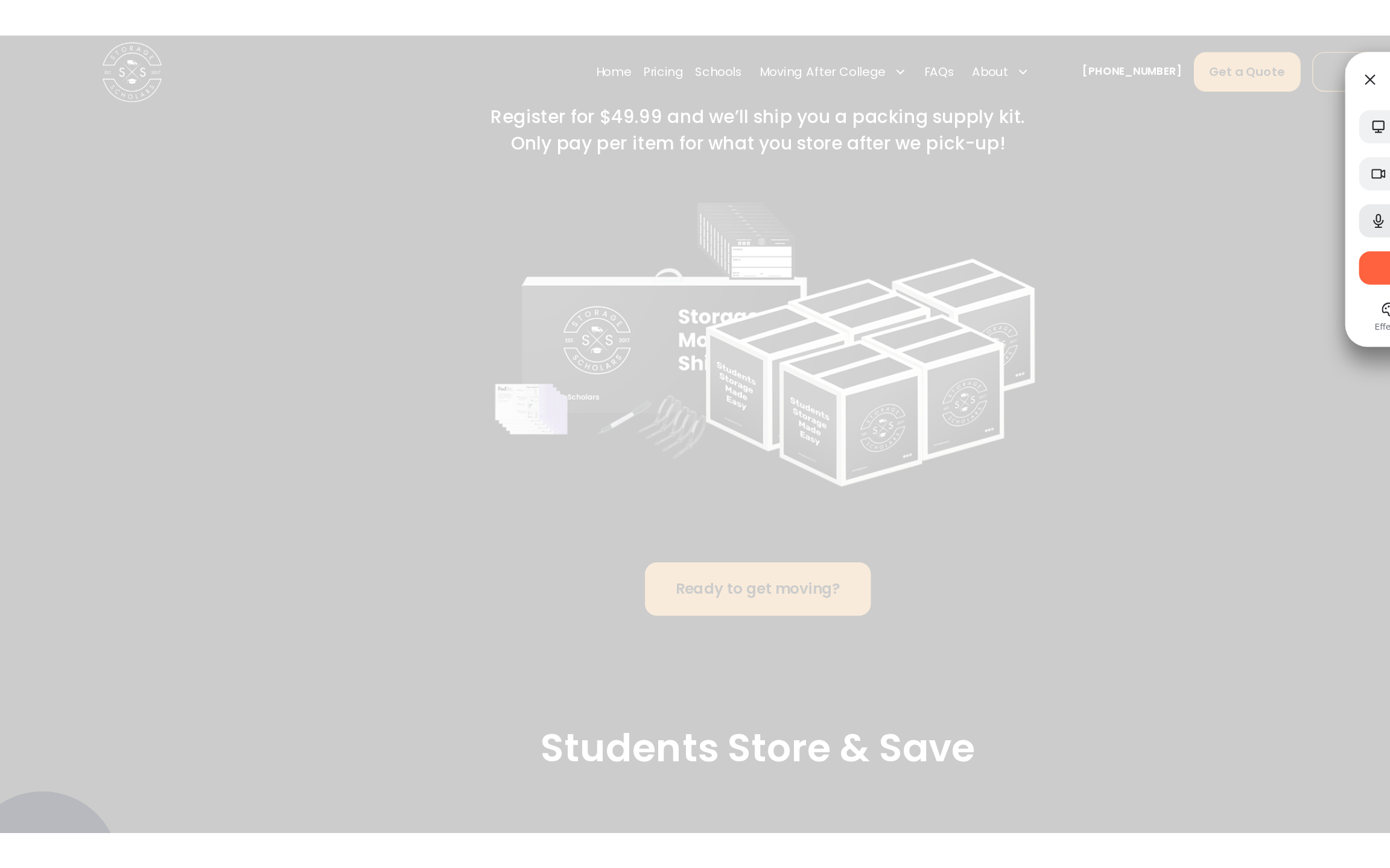
scroll to position [2618, 0]
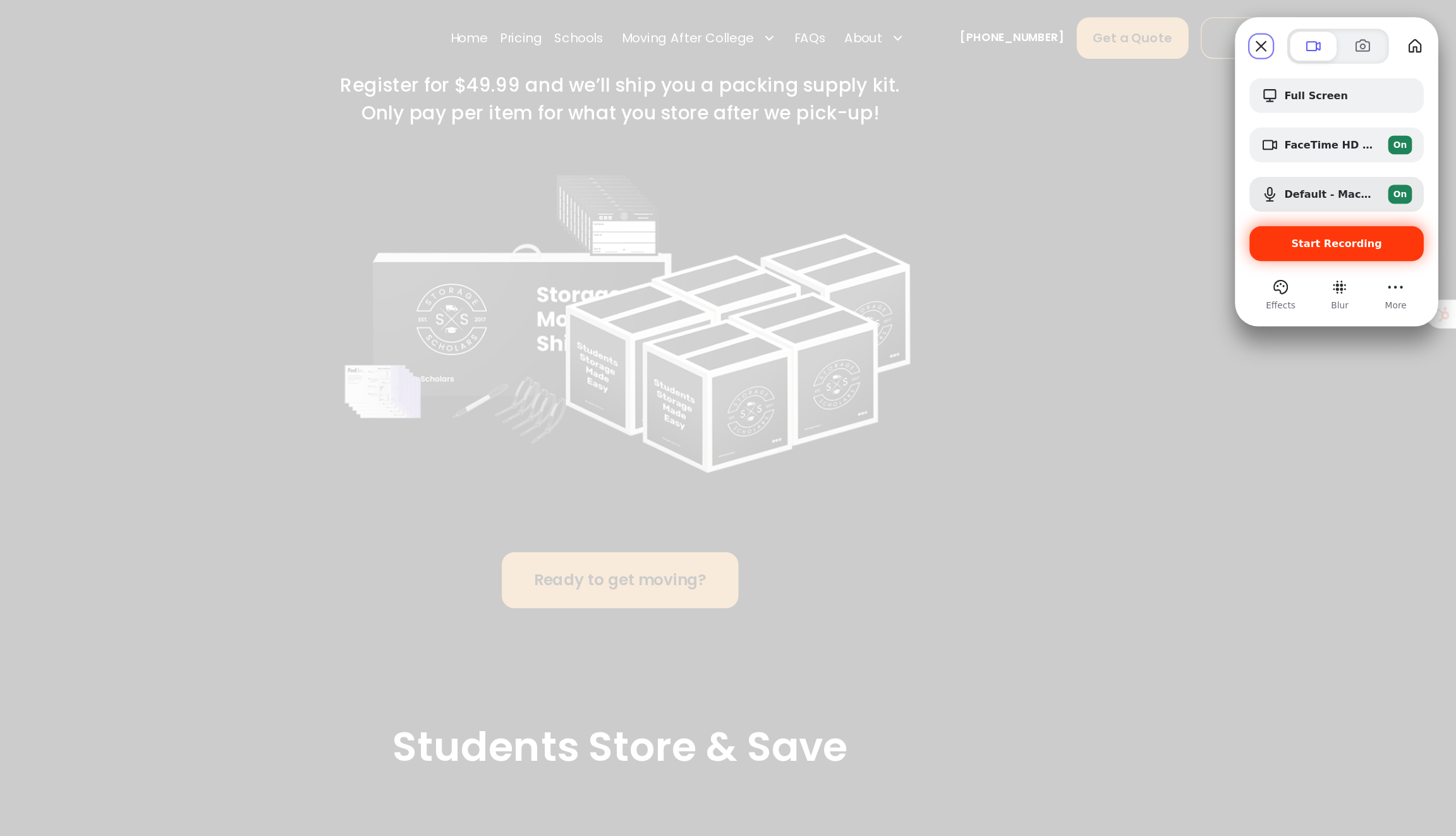
click at [1351, 221] on div "Start Recording" at bounding box center [1351, 213] width 152 height 31
